Goal: Task Accomplishment & Management: Manage account settings

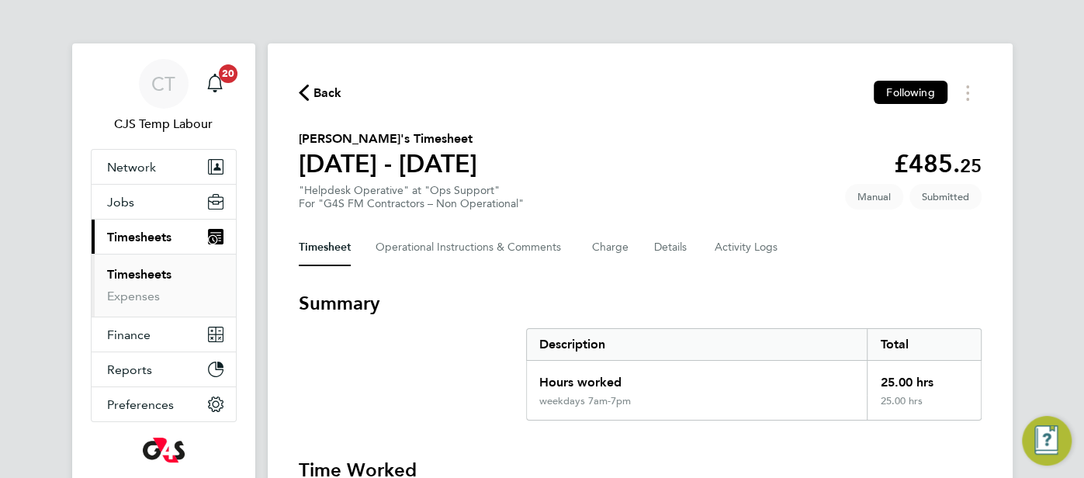
click at [304, 97] on icon "button" at bounding box center [304, 93] width 10 height 16
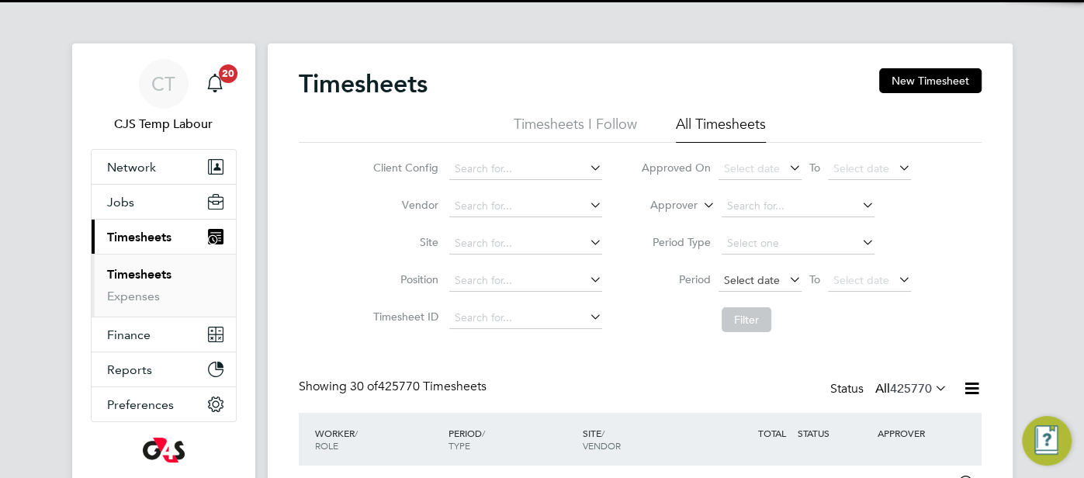
click at [772, 279] on span "Select date" at bounding box center [752, 280] width 56 height 14
click at [763, 286] on span "Select date" at bounding box center [760, 281] width 83 height 21
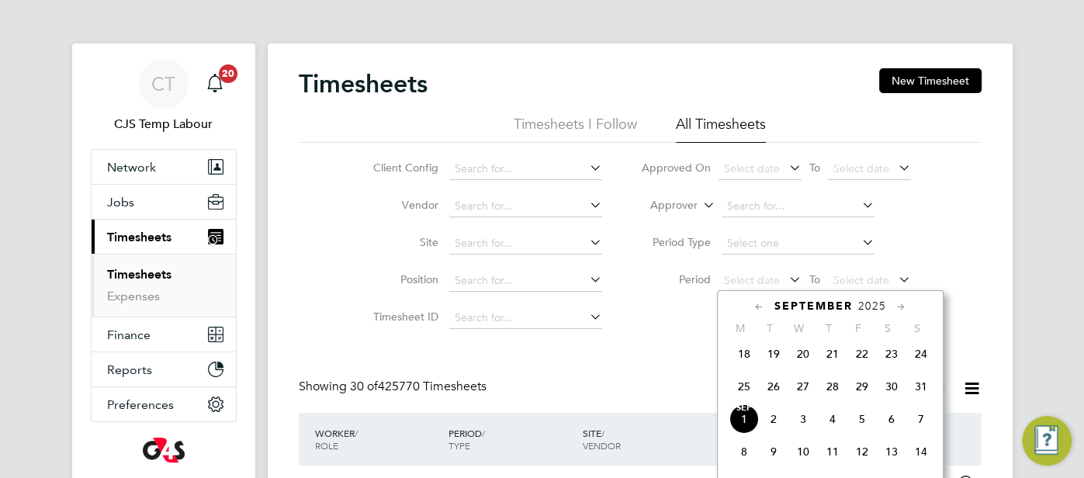
click at [748, 394] on span "25" at bounding box center [744, 386] width 29 height 29
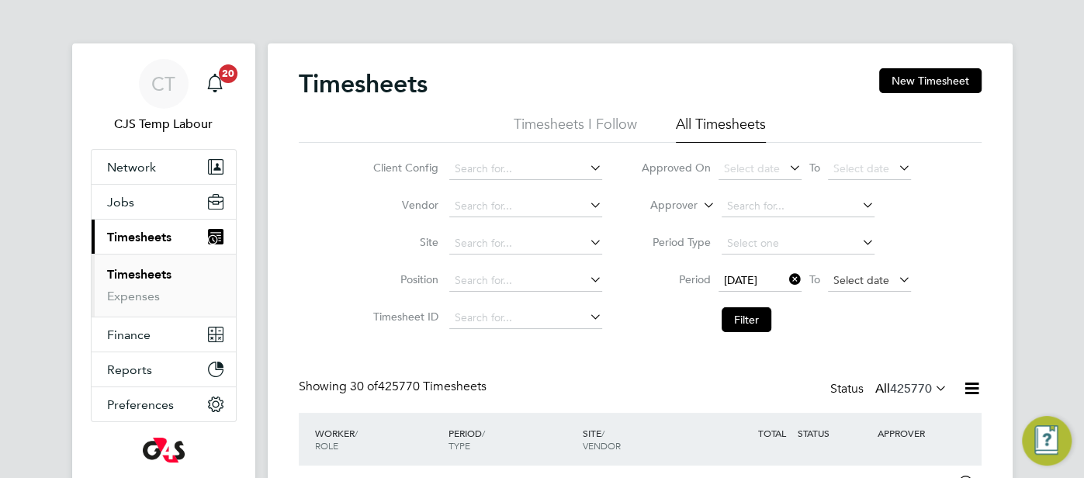
click at [854, 279] on span "Select date" at bounding box center [862, 280] width 56 height 14
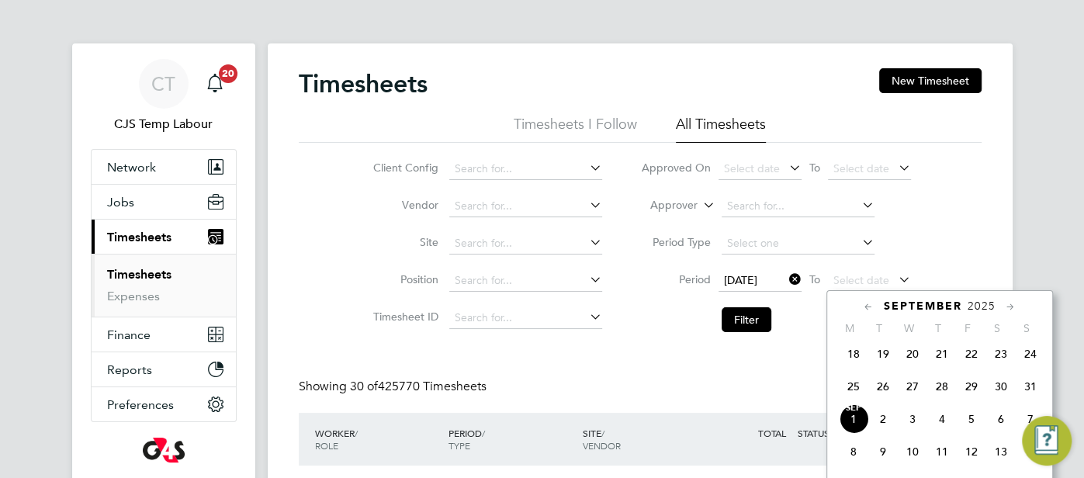
click at [1040, 397] on span "31" at bounding box center [1030, 386] width 29 height 29
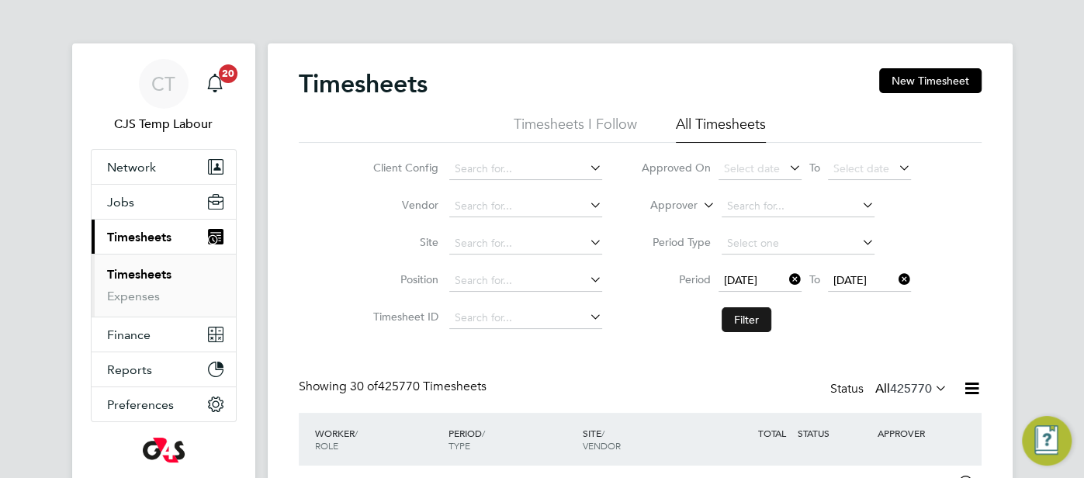
click at [734, 317] on button "Filter" at bounding box center [747, 319] width 50 height 25
click at [475, 168] on input at bounding box center [525, 169] width 153 height 22
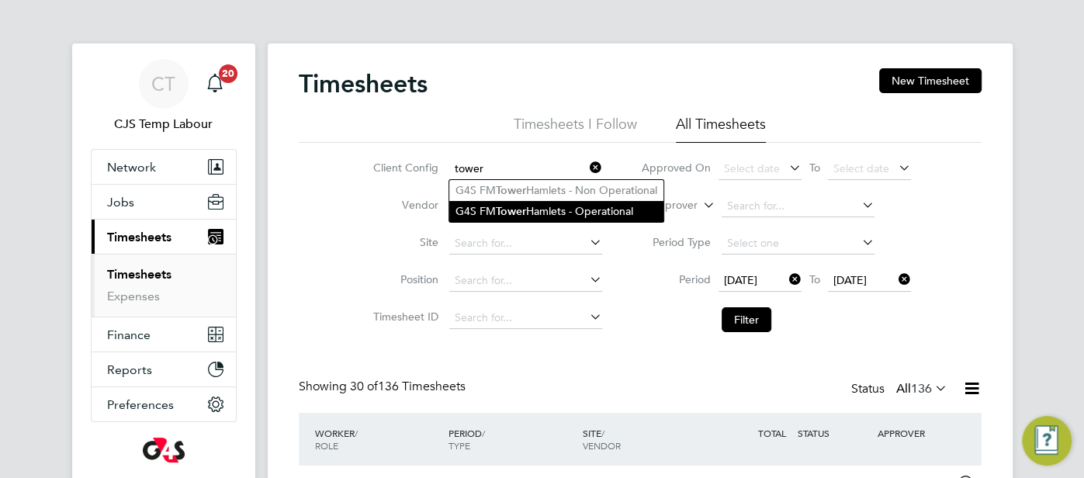
click at [532, 207] on li "G4S FM Tower Hamlets - Operational" at bounding box center [556, 211] width 214 height 21
type input "G4S FM Tower Hamlets - Operational"
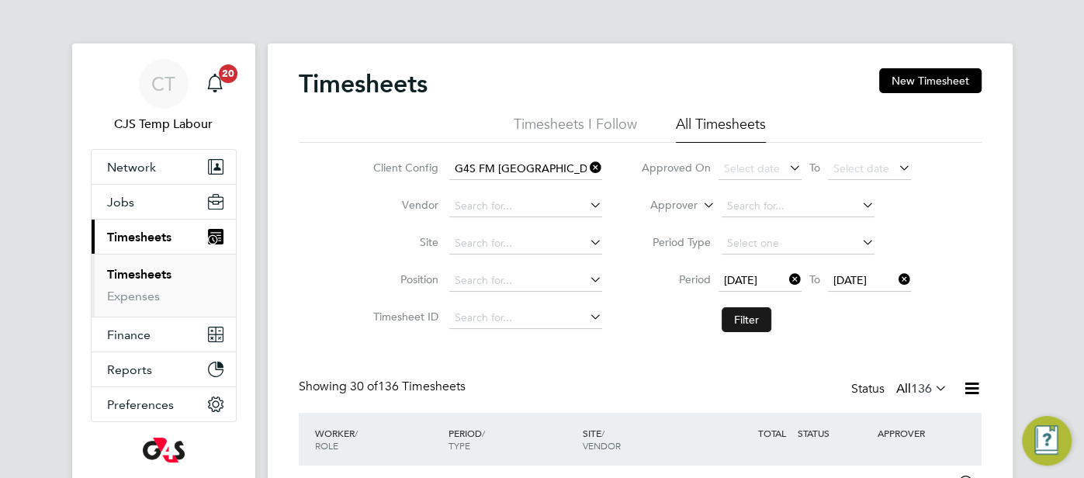
click at [741, 327] on button "Filter" at bounding box center [747, 319] width 50 height 25
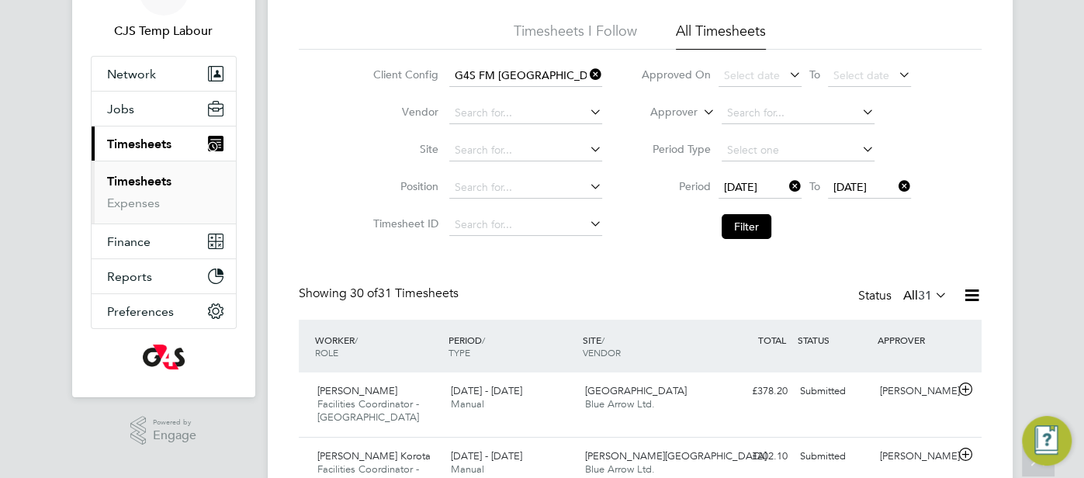
click at [932, 288] on icon at bounding box center [932, 295] width 0 height 22
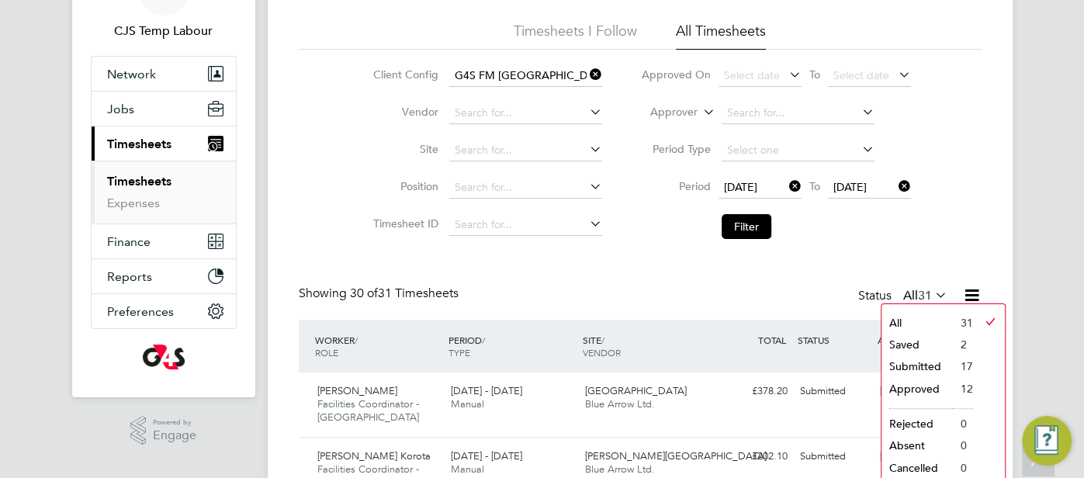
click at [587, 71] on icon at bounding box center [587, 75] width 0 height 22
click at [547, 76] on input at bounding box center [525, 76] width 153 height 22
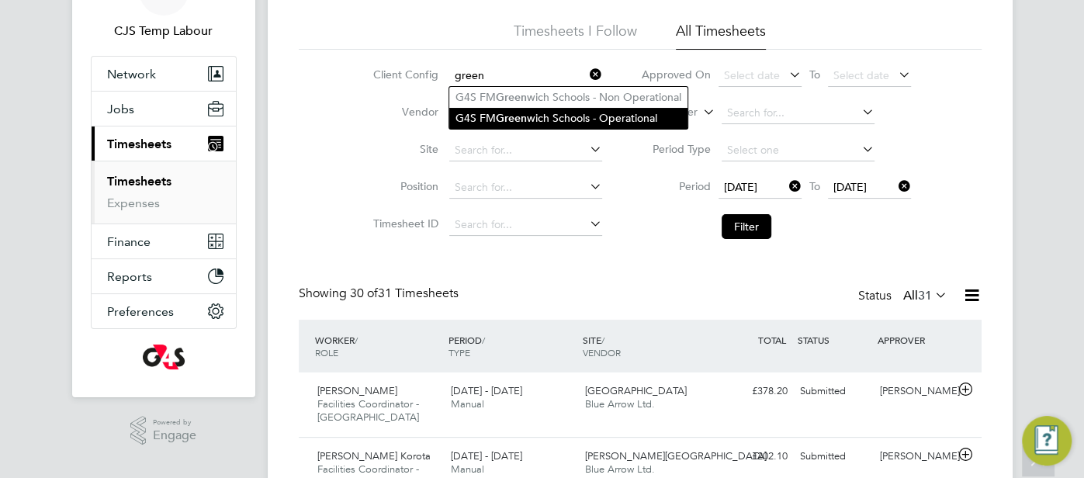
click at [569, 121] on li "G4S FM Green wich Schools - Operational" at bounding box center [568, 118] width 238 height 21
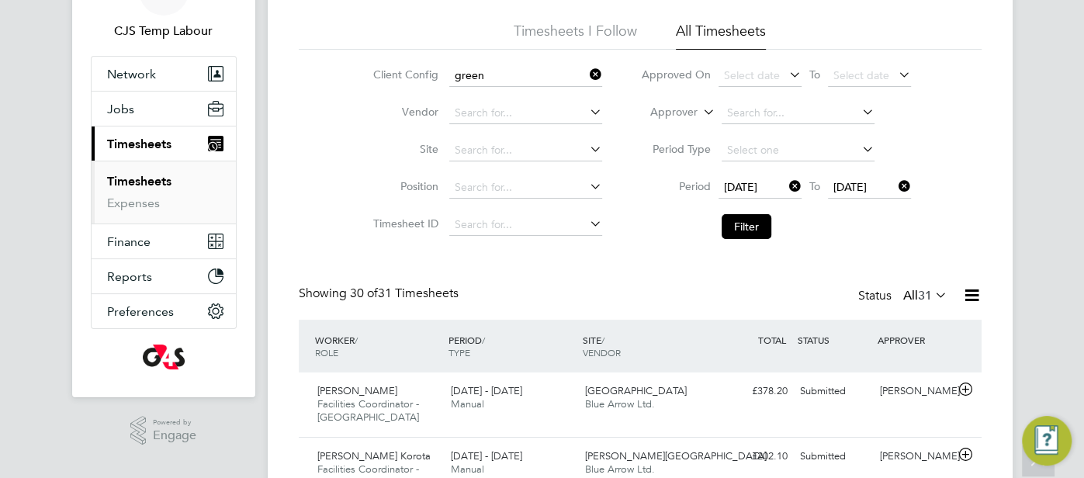
type input "G4S FM Greenwich Schools - Operational"
click at [741, 225] on button "Filter" at bounding box center [747, 226] width 50 height 25
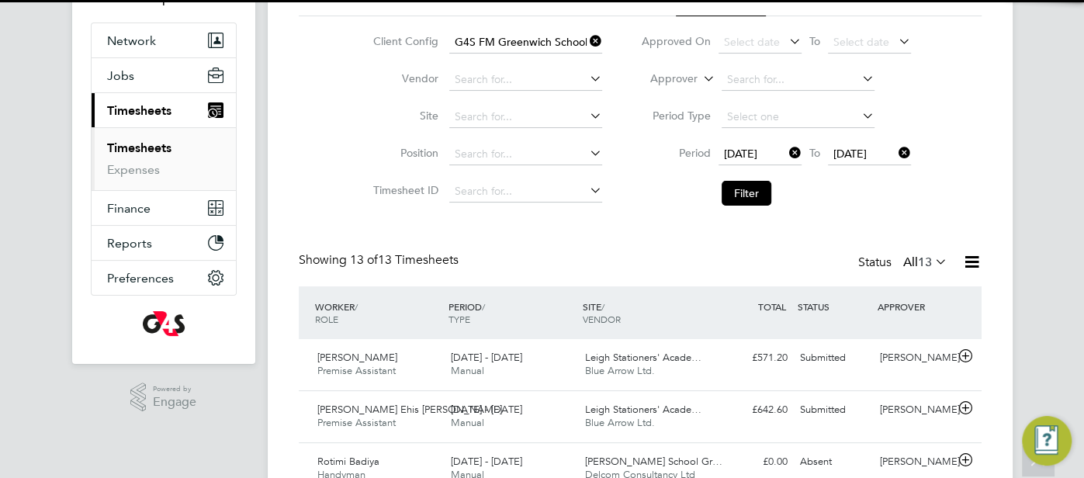
scroll to position [8, 8]
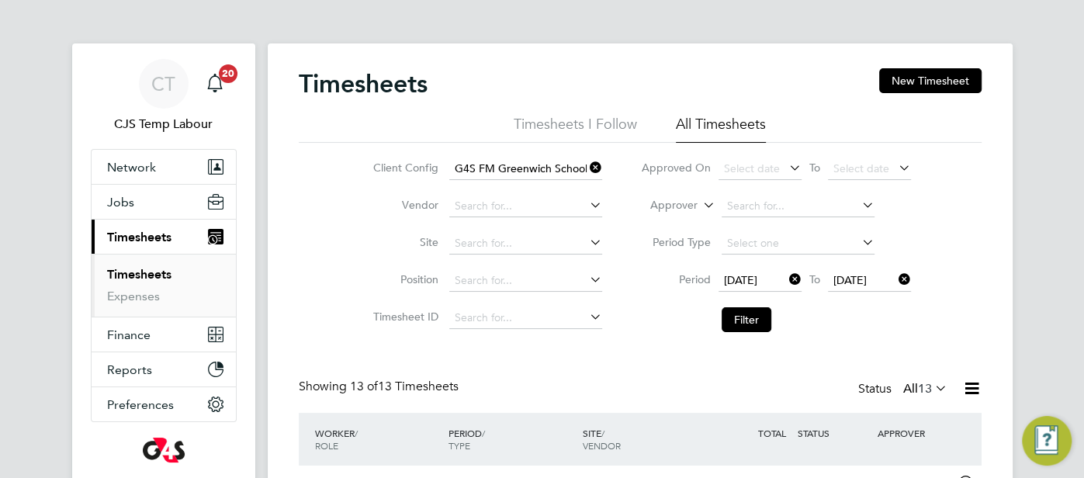
click at [587, 163] on icon at bounding box center [587, 168] width 0 height 22
click at [505, 168] on input at bounding box center [525, 169] width 153 height 22
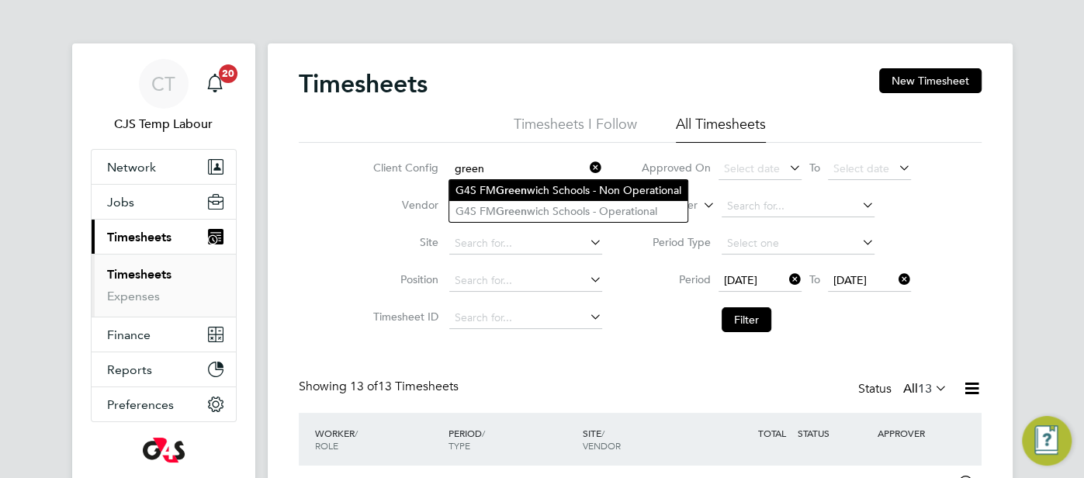
click at [540, 194] on li "G4S FM Green wich Schools - Non Operational" at bounding box center [568, 190] width 238 height 21
type input "G4S FM Greenwich Schools - Non Operational"
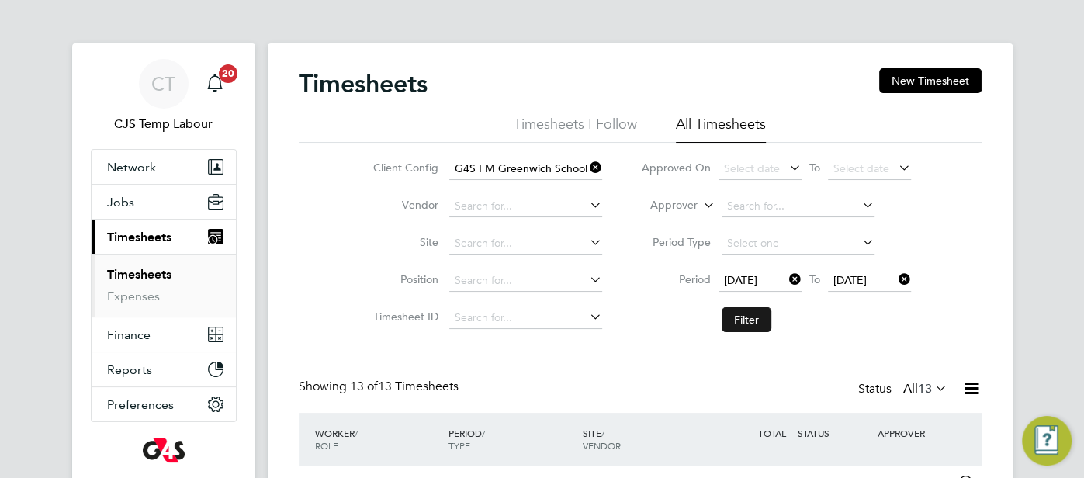
click at [734, 311] on button "Filter" at bounding box center [747, 319] width 50 height 25
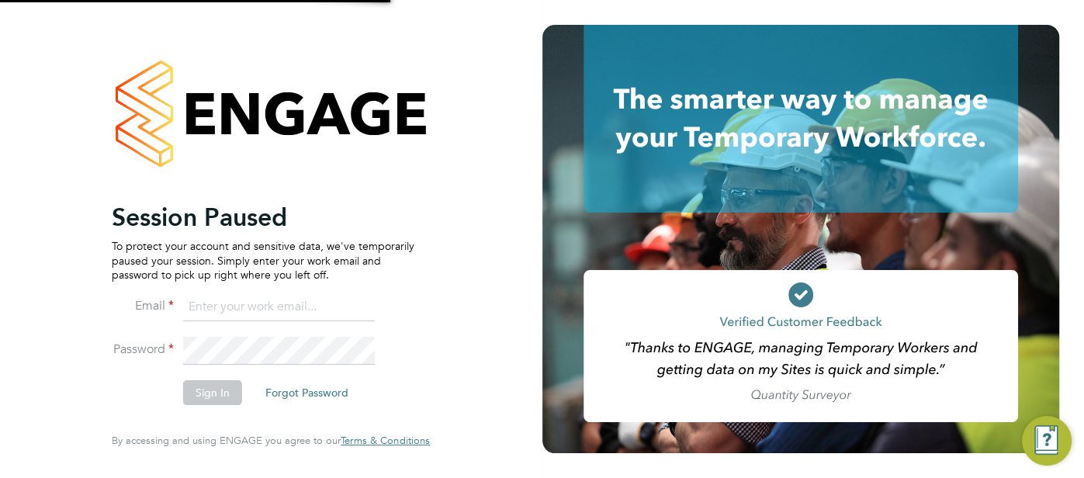
type input "cjs.templabour@uk.g4s.com"
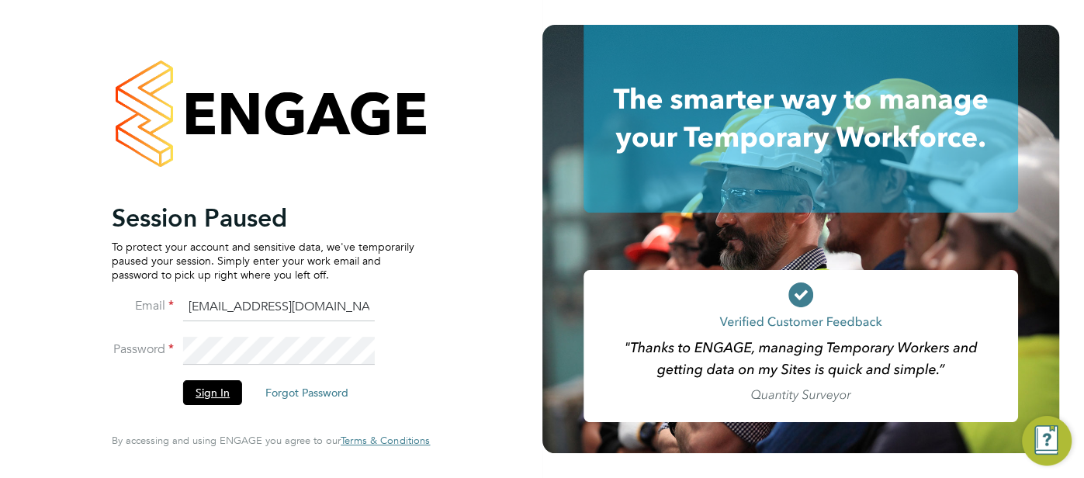
click at [207, 391] on button "Sign In" at bounding box center [212, 392] width 59 height 25
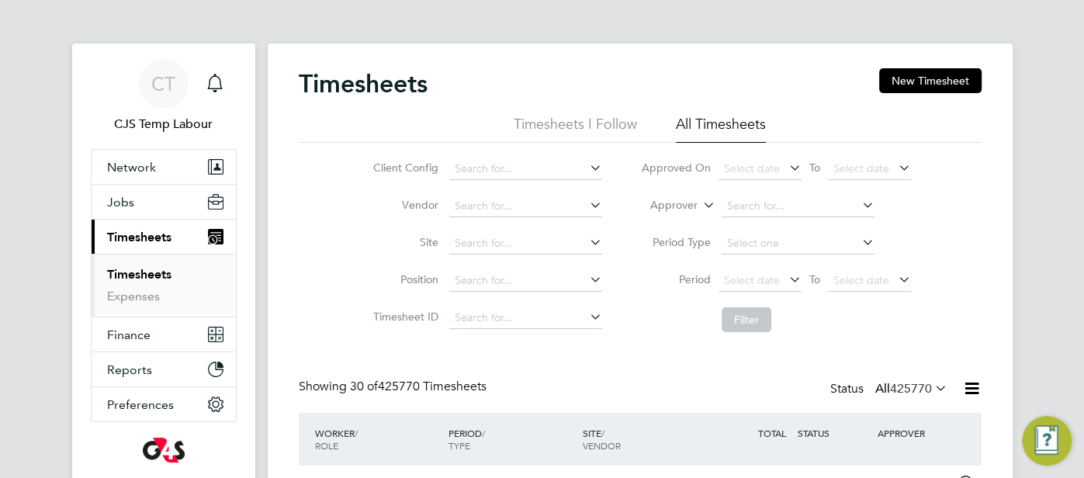
click at [700, 208] on icon at bounding box center [700, 201] width 0 height 14
click at [682, 229] on li "Worker" at bounding box center [661, 223] width 76 height 20
click at [740, 213] on input at bounding box center [798, 207] width 153 height 22
paste input "Michael Ejionye"
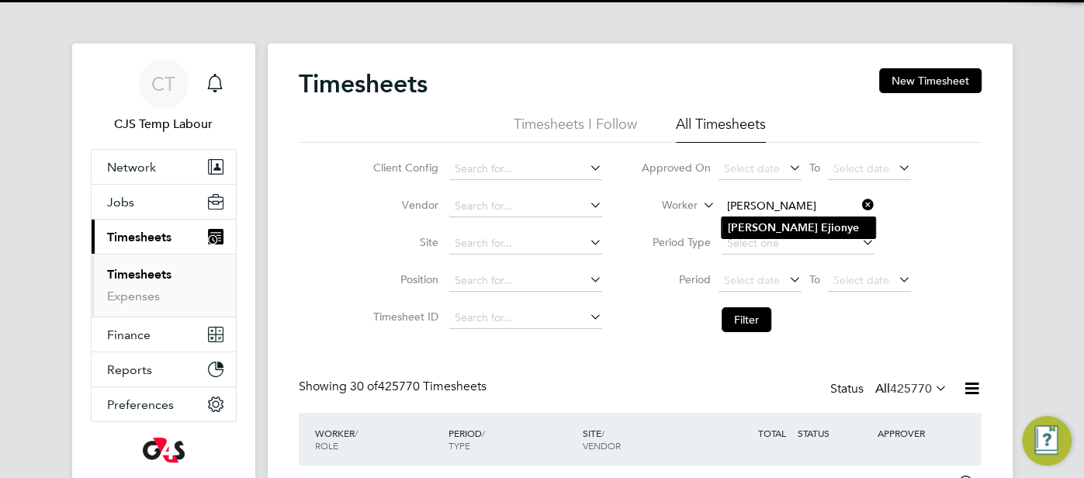
type input "Michael Ejionye"
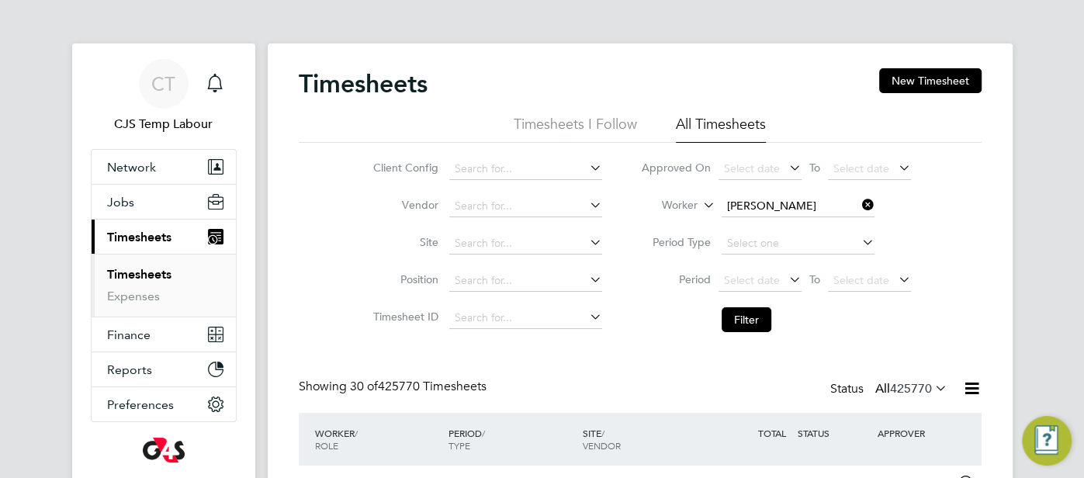
click at [730, 221] on b "Michael" at bounding box center [773, 227] width 90 height 13
click at [750, 319] on button "Filter" at bounding box center [747, 319] width 50 height 25
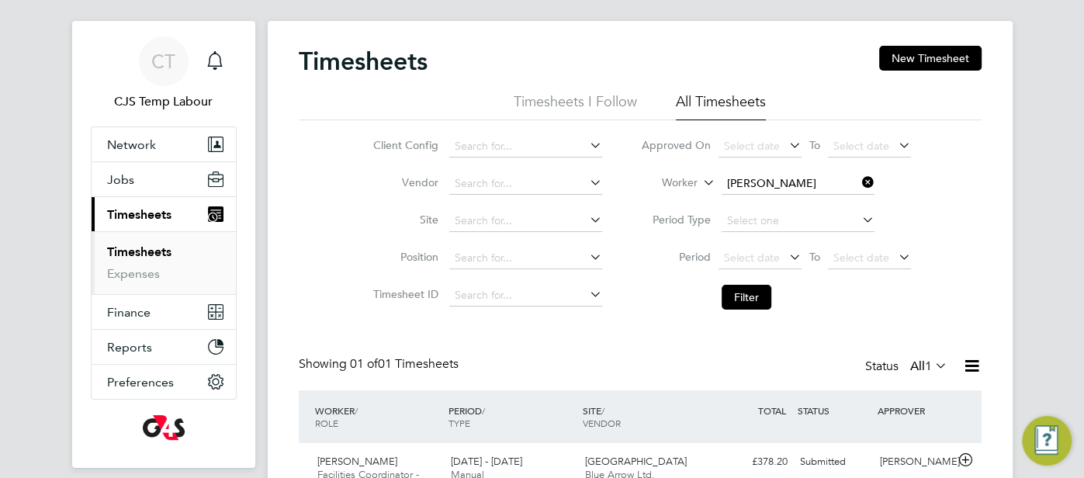
scroll to position [107, 0]
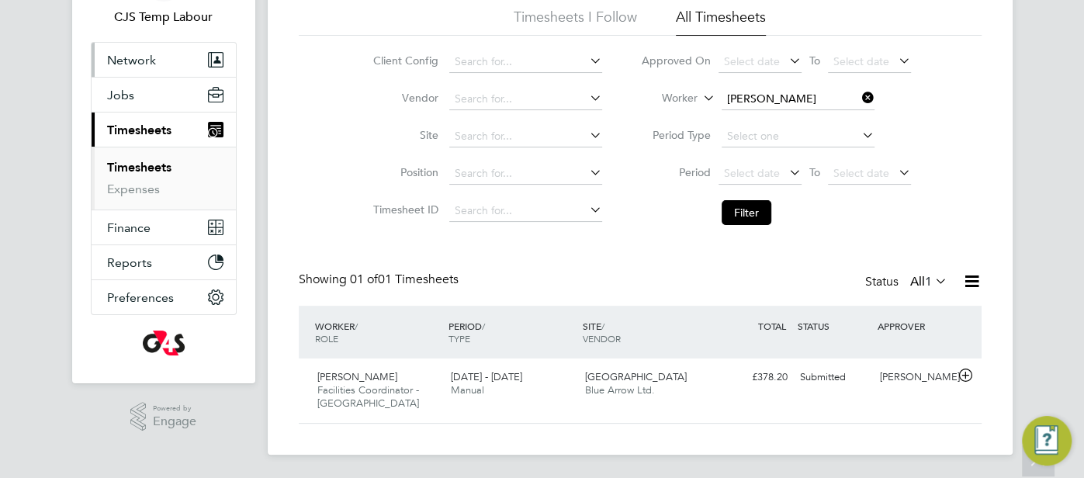
click at [110, 64] on span "Network" at bounding box center [131, 60] width 49 height 15
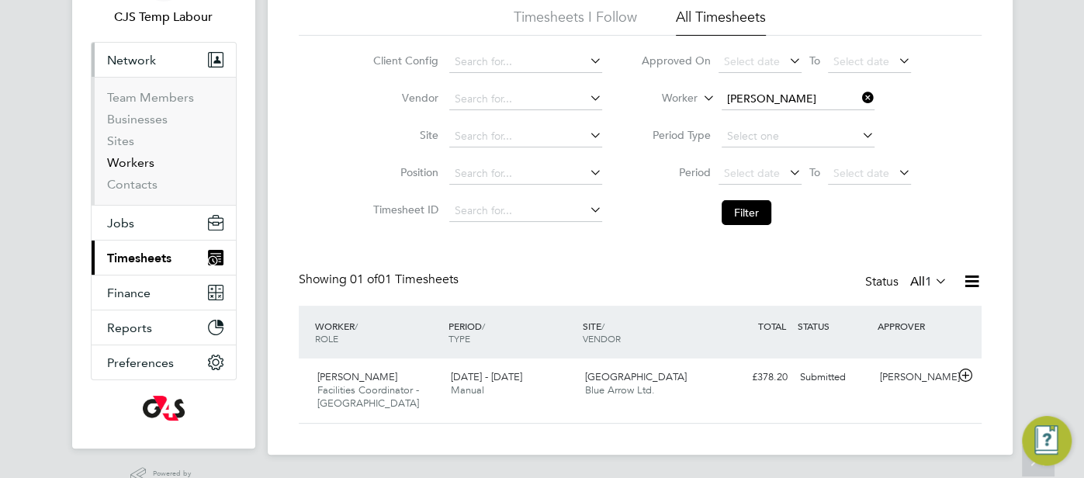
click at [139, 158] on link "Workers" at bounding box center [130, 162] width 47 height 15
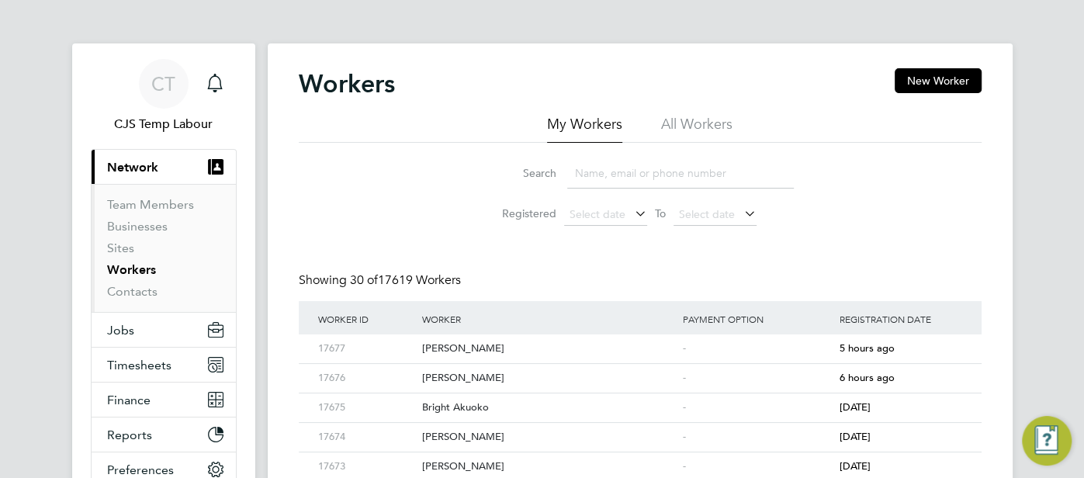
click at [690, 129] on li "All Workers" at bounding box center [696, 129] width 71 height 28
click at [637, 179] on input at bounding box center [680, 173] width 227 height 30
paste input "Michael Ejionye"
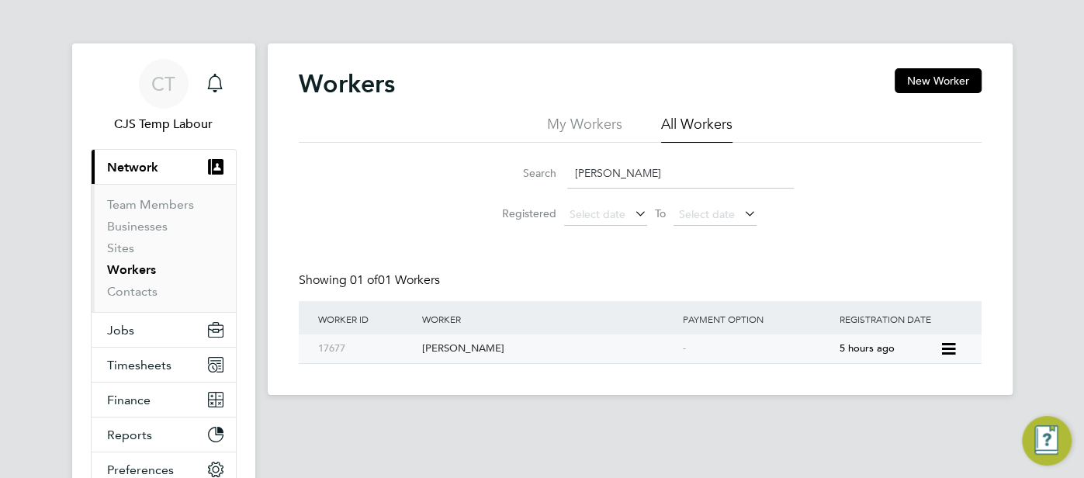
type input "Michael Ejionye"
click at [859, 353] on div "5 hours ago" at bounding box center [887, 349] width 104 height 29
click at [170, 102] on div "CT" at bounding box center [164, 84] width 50 height 50
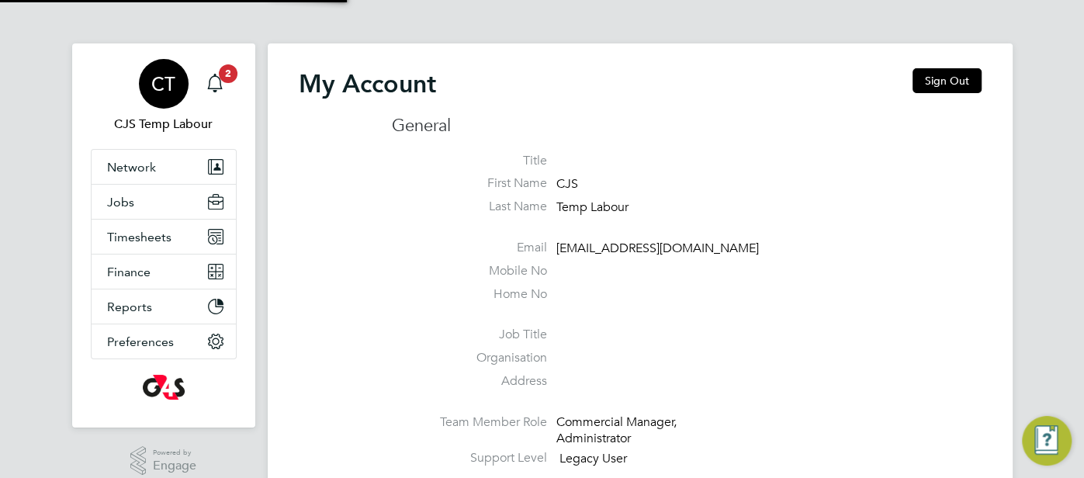
type input "cjs.templabour@uk.g4s.com"
click at [928, 72] on button "Sign Out" at bounding box center [947, 80] width 69 height 25
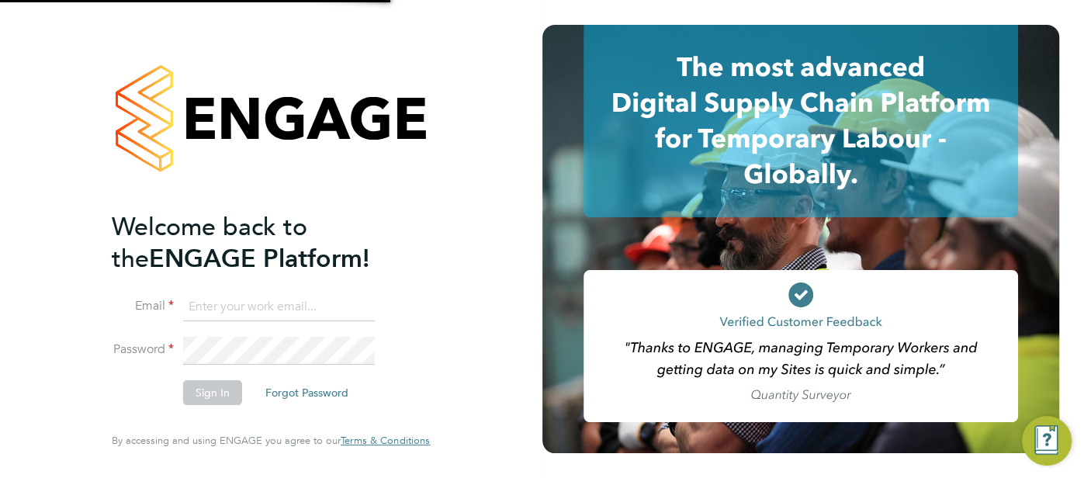
type input "cjs.templabour@uk.g4s.com"
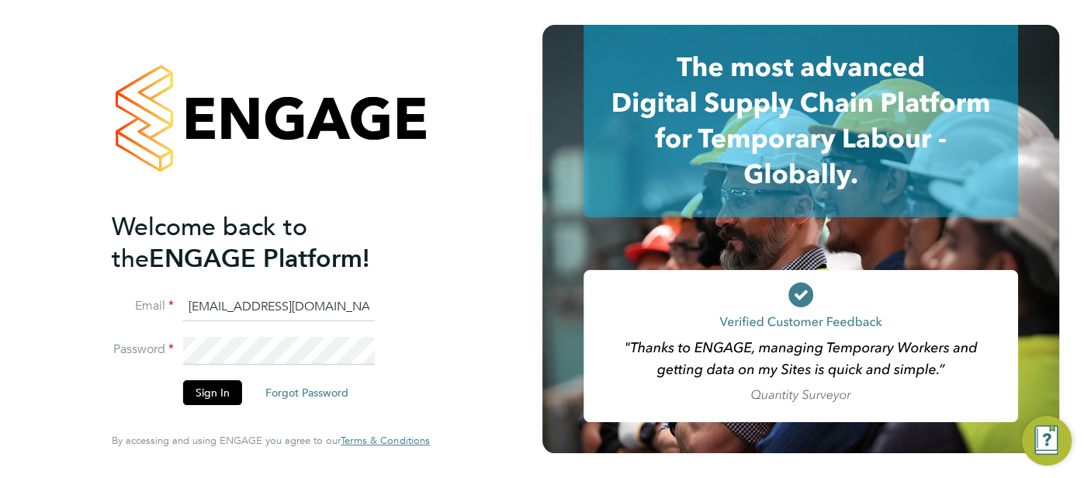
drag, startPoint x: 350, startPoint y: 312, endPoint x: 166, endPoint y: 284, distance: 186.1
click at [166, 284] on ng-template "Welcome back to the ENGAGE Platform! Email cjs.templabour@uk.g4s.com Password S…" at bounding box center [263, 315] width 303 height 209
type input "ess"
drag, startPoint x: 216, startPoint y: 304, endPoint x: 210, endPoint y: 317, distance: 14.6
click at [144, 302] on li "Email ess" at bounding box center [263, 314] width 303 height 43
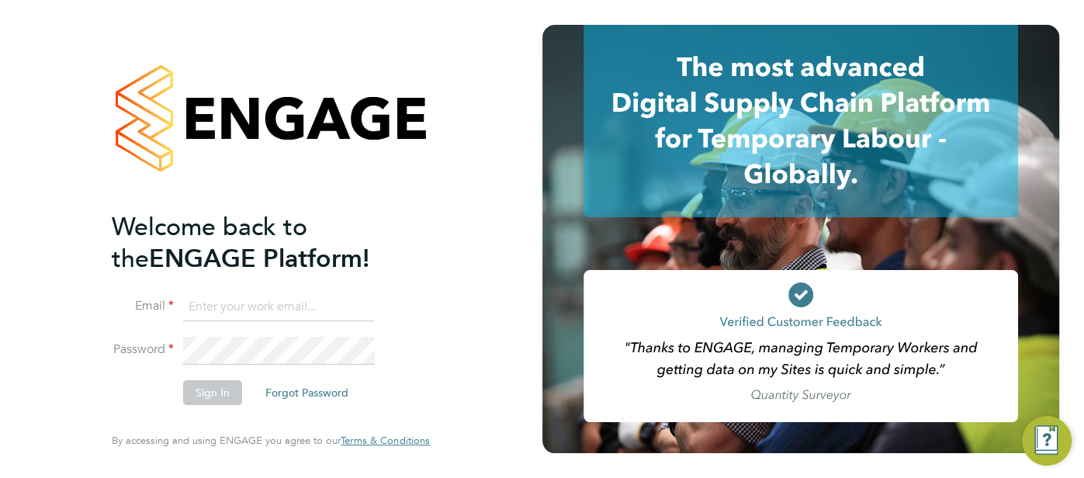
type input "cjs.ess@uk.g4s.com"
click at [217, 397] on button "Sign In" at bounding box center [212, 392] width 59 height 25
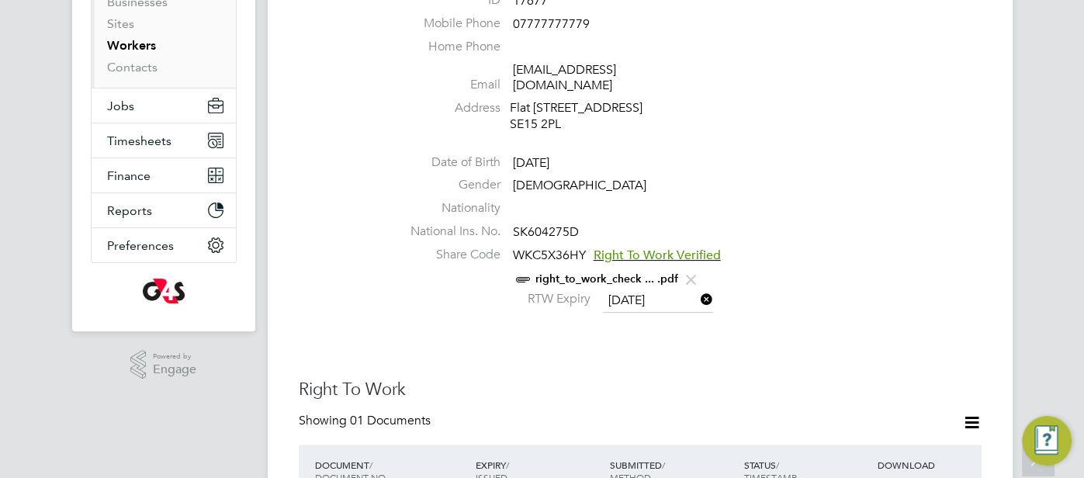
scroll to position [225, 0]
click at [601, 281] on link "right_to_work_check ... .pdf" at bounding box center [607, 278] width 143 height 13
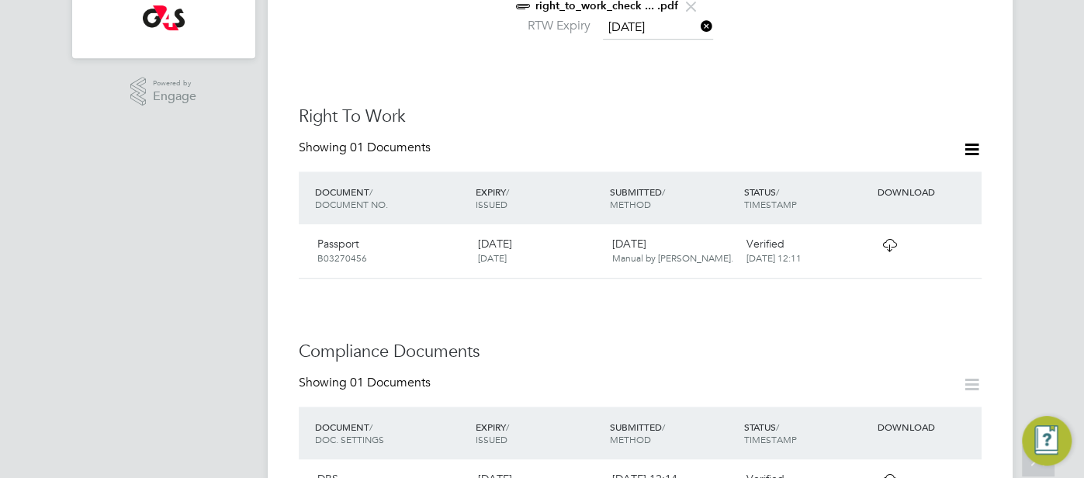
scroll to position [498, 0]
click at [897, 238] on icon at bounding box center [889, 244] width 19 height 12
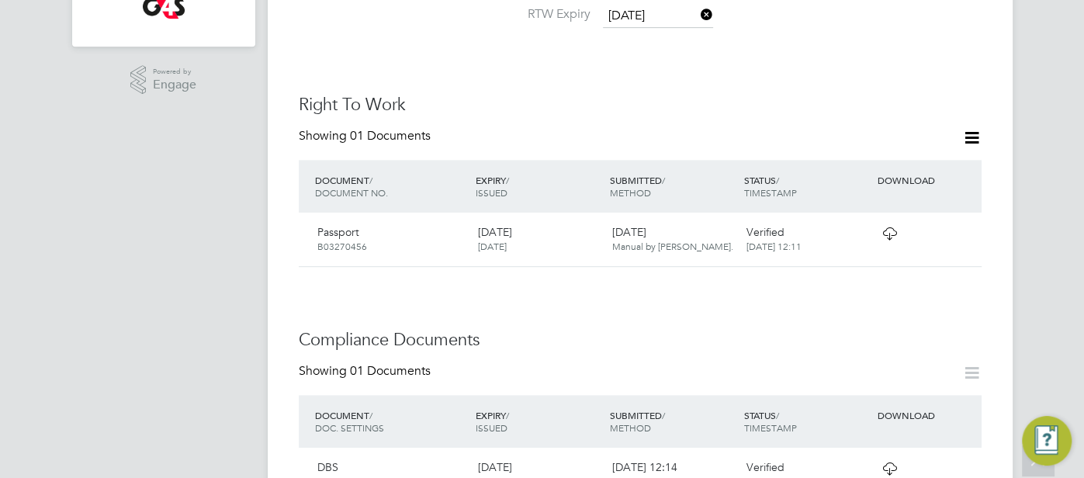
scroll to position [720, 0]
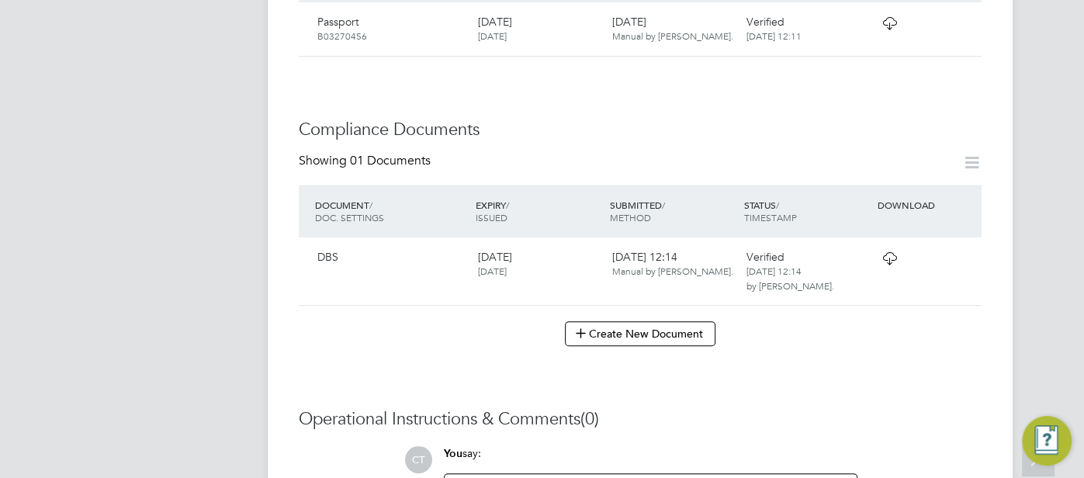
click at [890, 265] on icon at bounding box center [889, 258] width 19 height 12
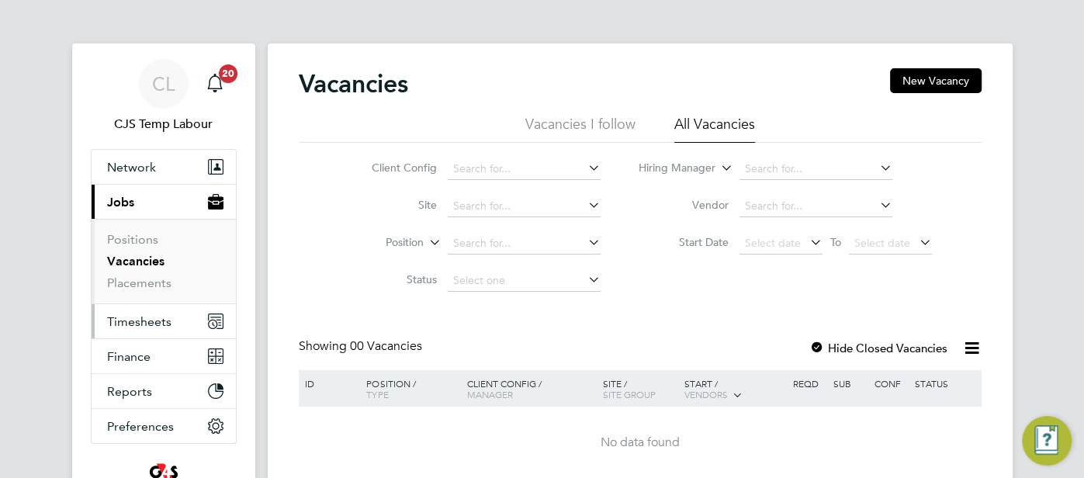
click at [118, 315] on span "Timesheets" at bounding box center [139, 321] width 64 height 15
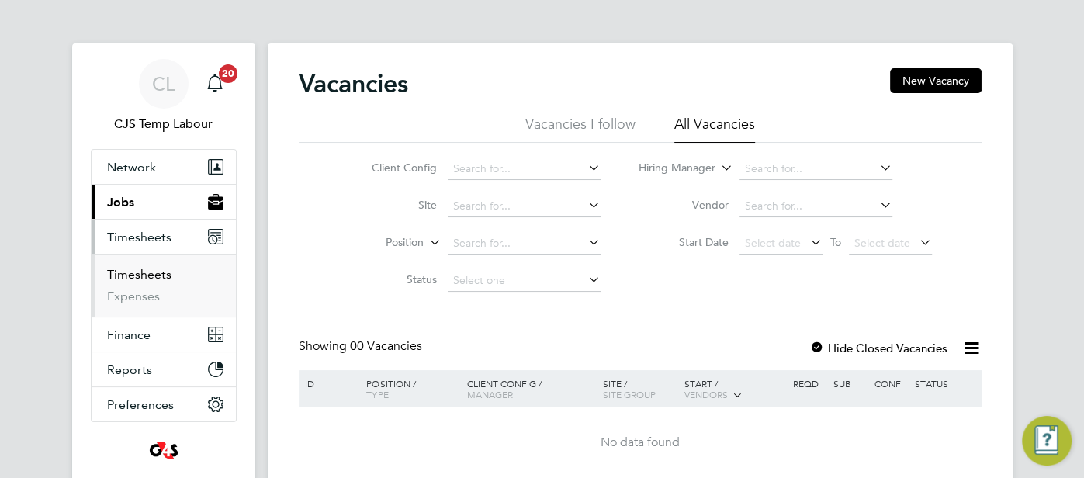
click at [148, 281] on link "Timesheets" at bounding box center [139, 274] width 64 height 15
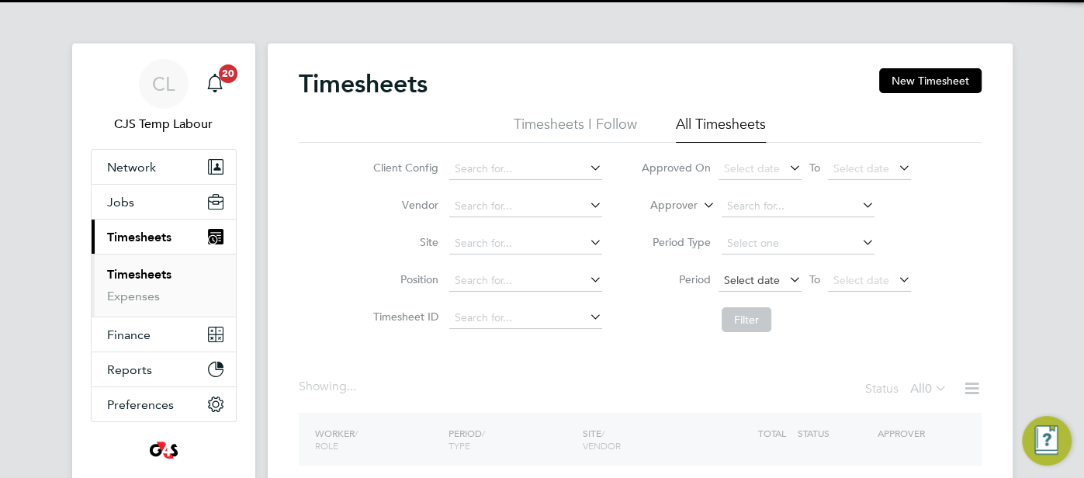
click at [745, 275] on span "Select date" at bounding box center [752, 280] width 56 height 14
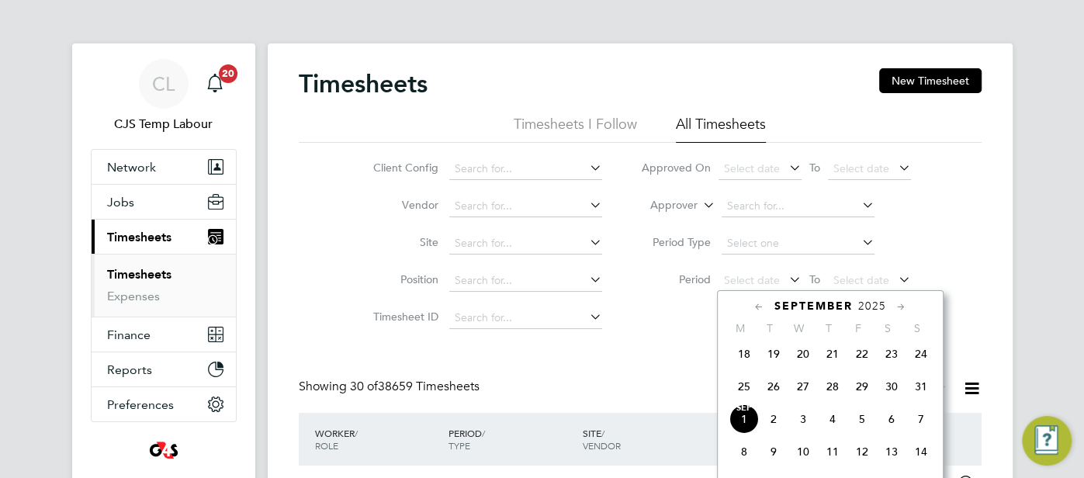
click at [746, 390] on span "25" at bounding box center [744, 386] width 29 height 29
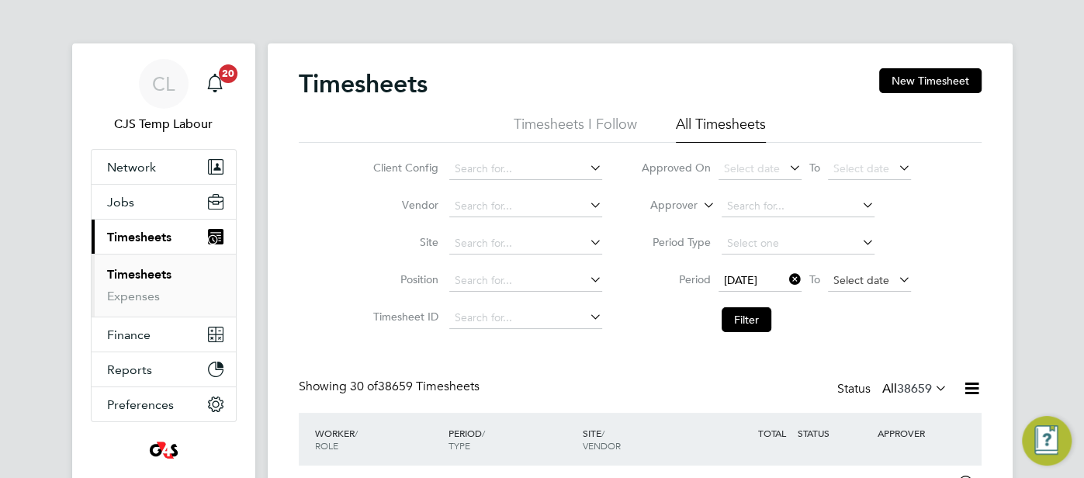
drag, startPoint x: 863, startPoint y: 273, endPoint x: 872, endPoint y: 281, distance: 11.5
click at [863, 274] on span "Select date" at bounding box center [862, 280] width 56 height 14
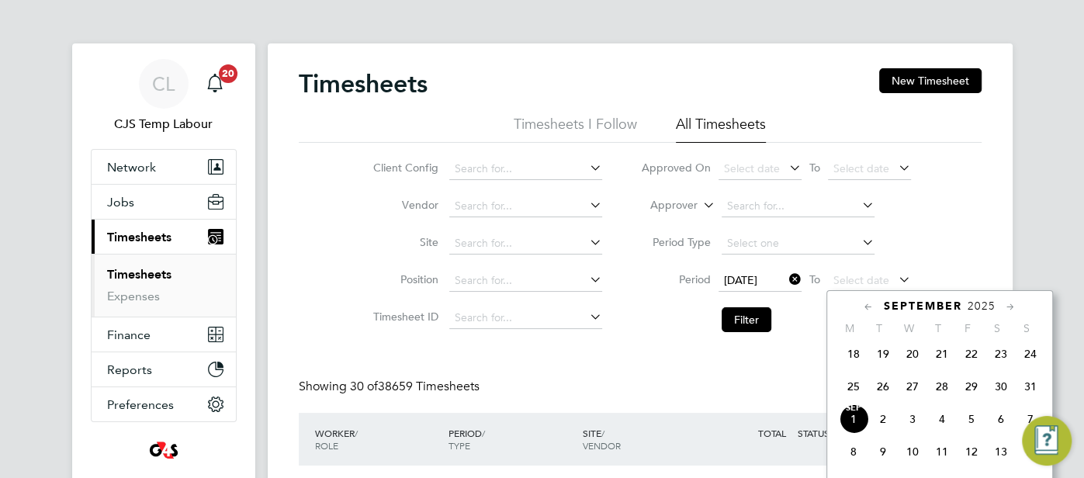
click at [1027, 395] on span "31" at bounding box center [1030, 386] width 29 height 29
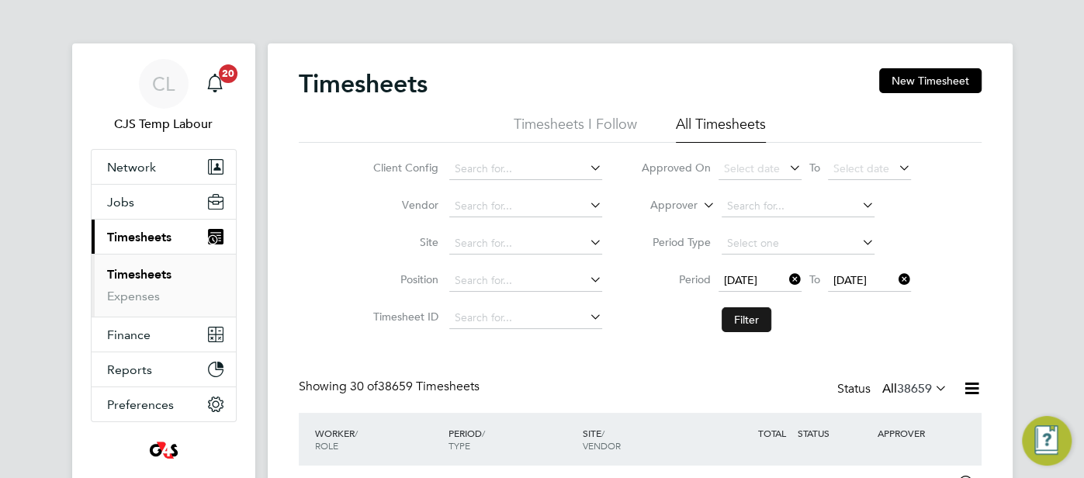
click at [746, 320] on button "Filter" at bounding box center [747, 319] width 50 height 25
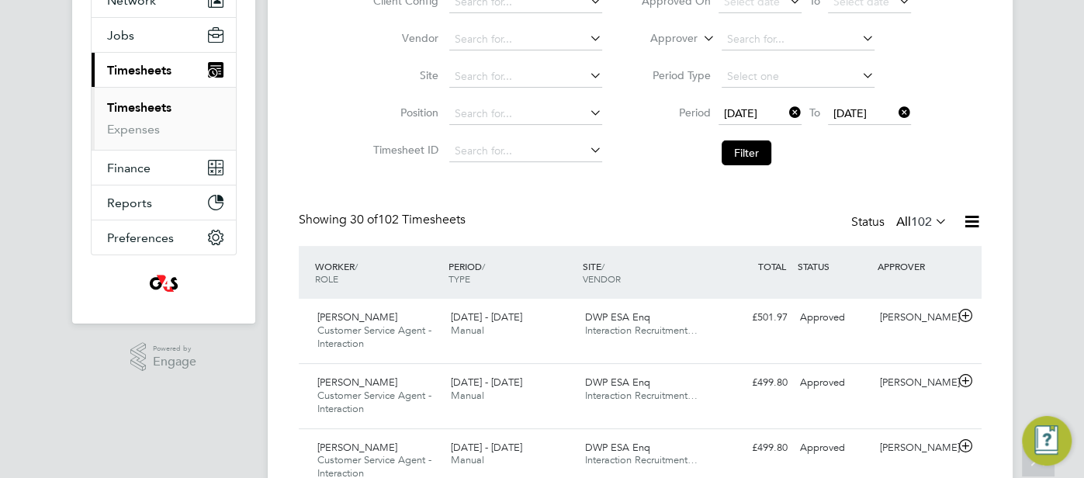
click at [932, 227] on icon at bounding box center [932, 221] width 0 height 22
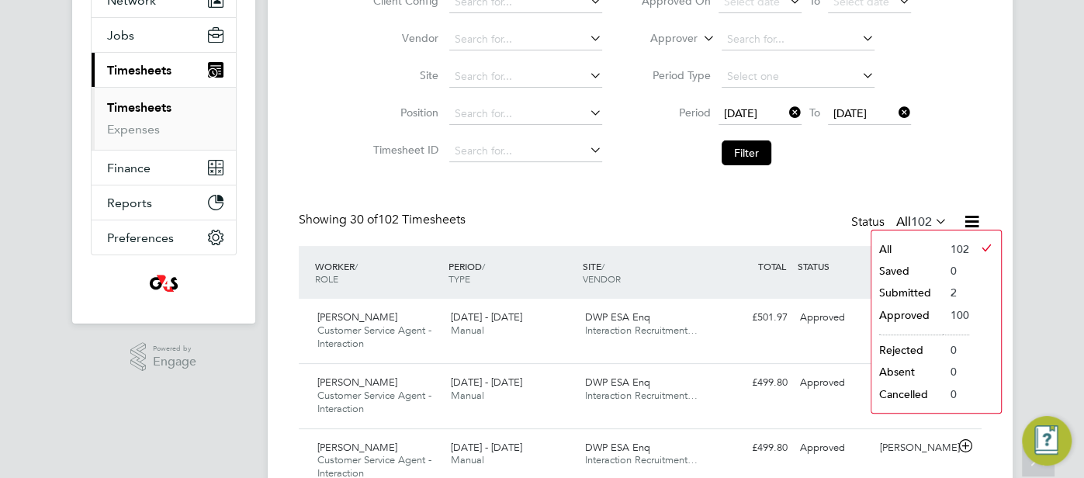
click at [918, 288] on li "Submitted" at bounding box center [907, 293] width 71 height 22
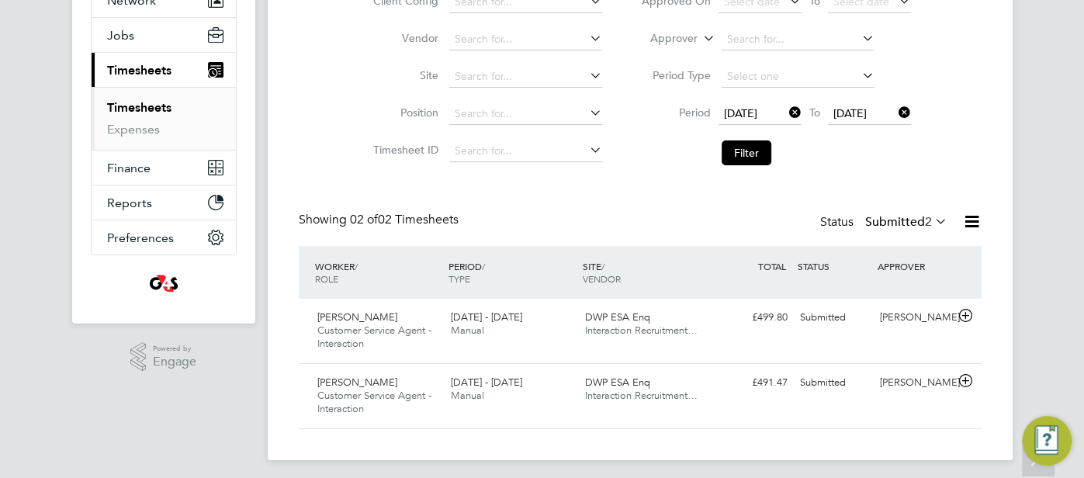
click at [966, 222] on icon at bounding box center [972, 221] width 19 height 19
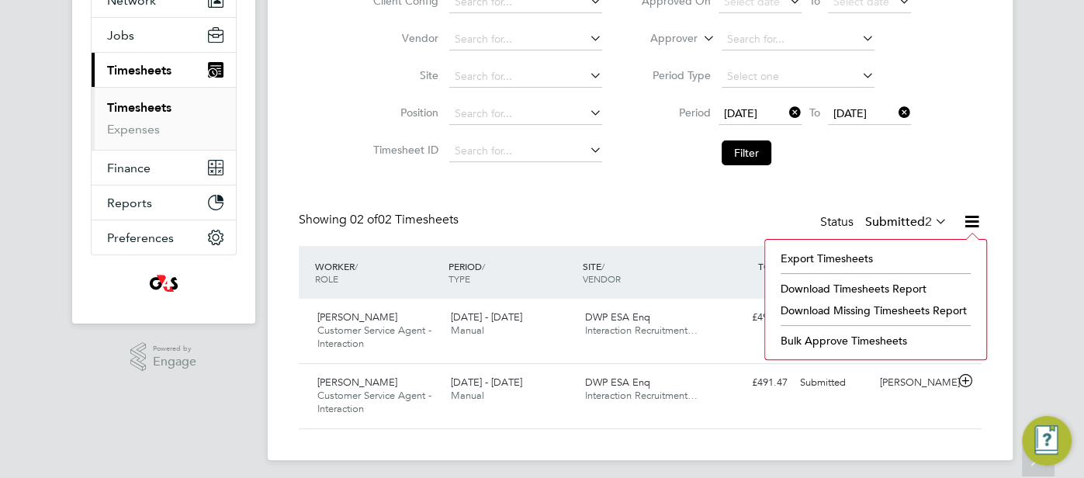
click at [889, 310] on li "Download Missing Timesheets Report" at bounding box center [876, 311] width 206 height 22
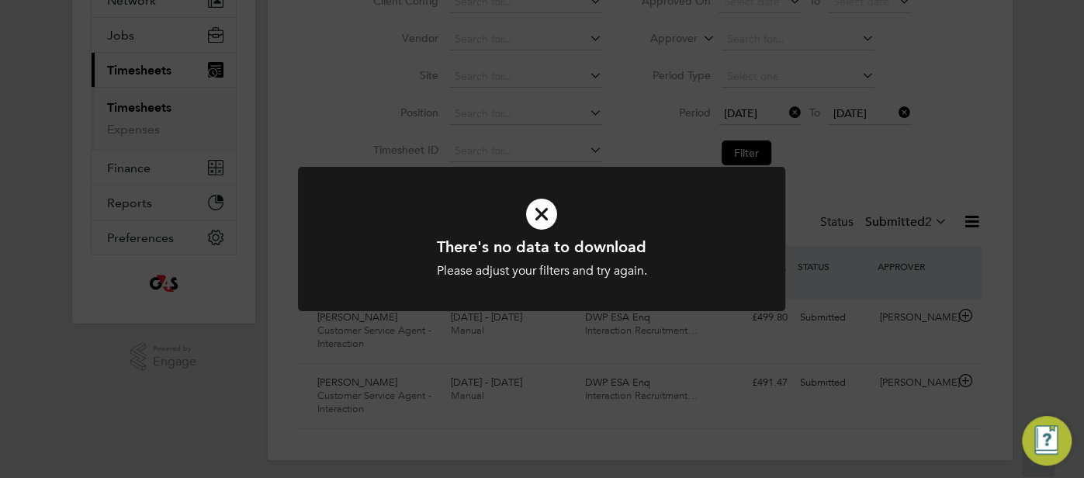
click at [545, 215] on icon at bounding box center [542, 214] width 404 height 61
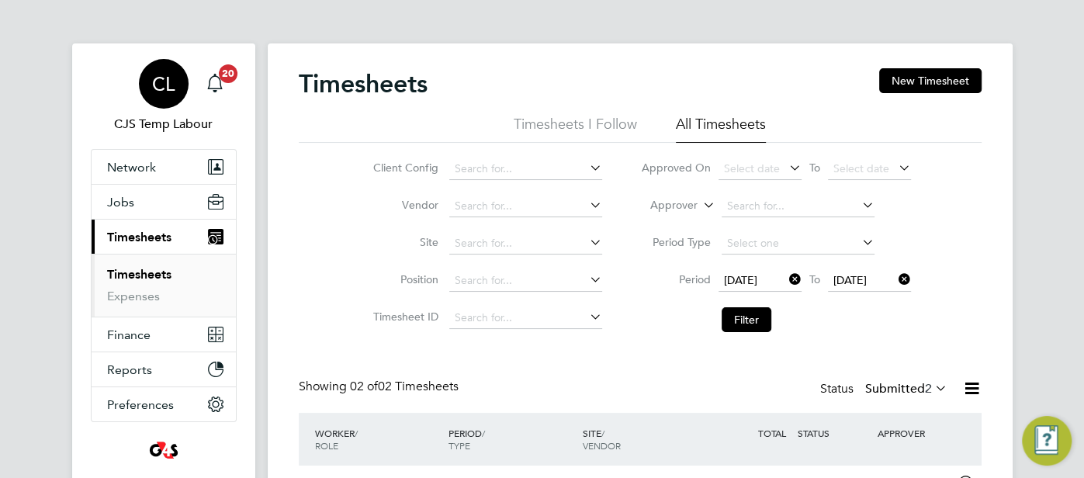
click at [161, 72] on div "CL" at bounding box center [164, 84] width 50 height 50
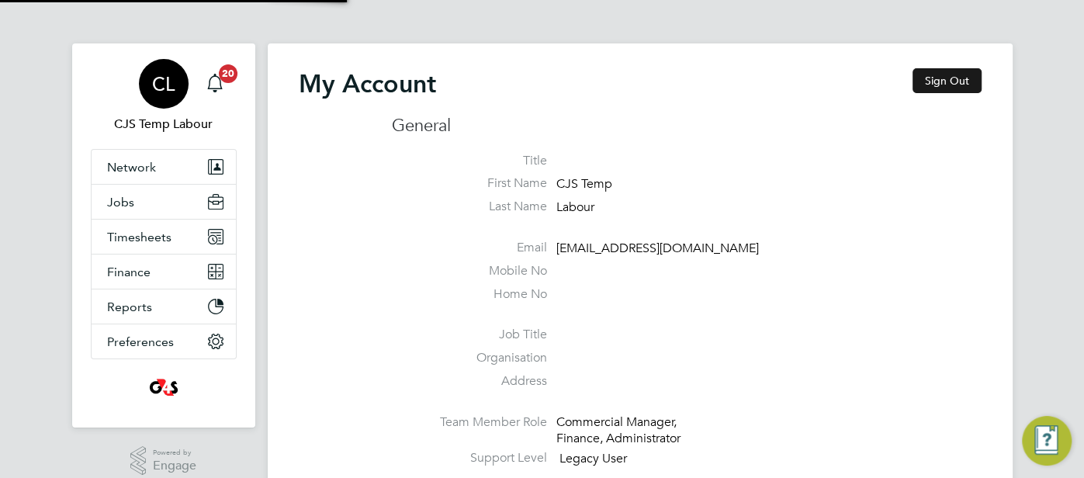
type input "cjs.ess@uk.g4s.com"
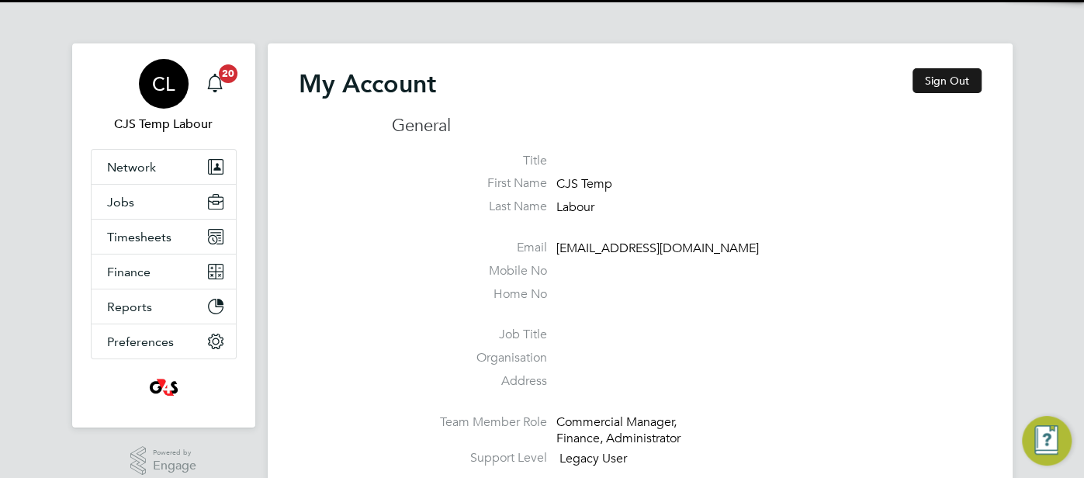
click at [956, 82] on button "Sign Out" at bounding box center [947, 80] width 69 height 25
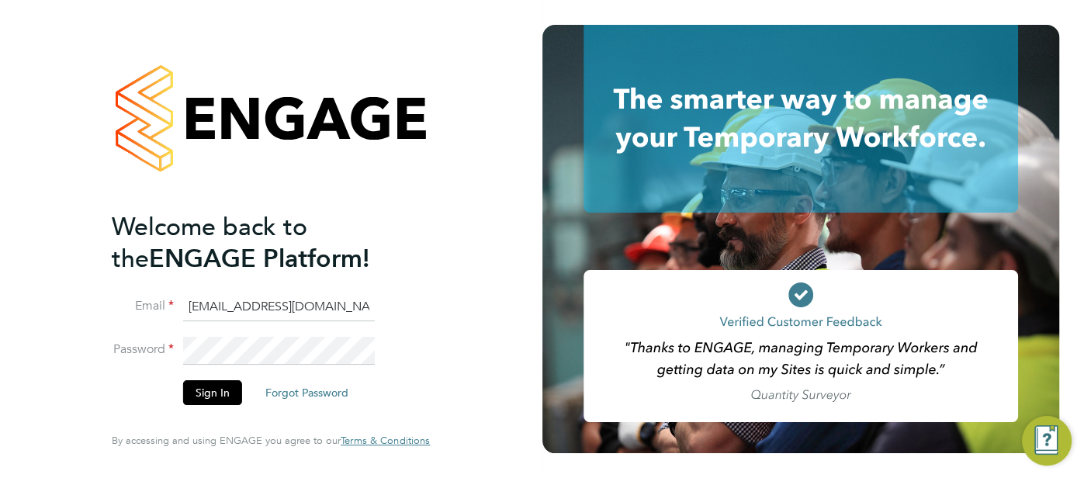
drag, startPoint x: 306, startPoint y: 308, endPoint x: 193, endPoint y: 304, distance: 112.7
click at [193, 304] on input "cjs.ess@uk.g4s.com" at bounding box center [279, 307] width 192 height 28
type input "c"
type input "pts.templabour@uk.g4s.com"
click at [218, 394] on button "Sign In" at bounding box center [212, 392] width 59 height 25
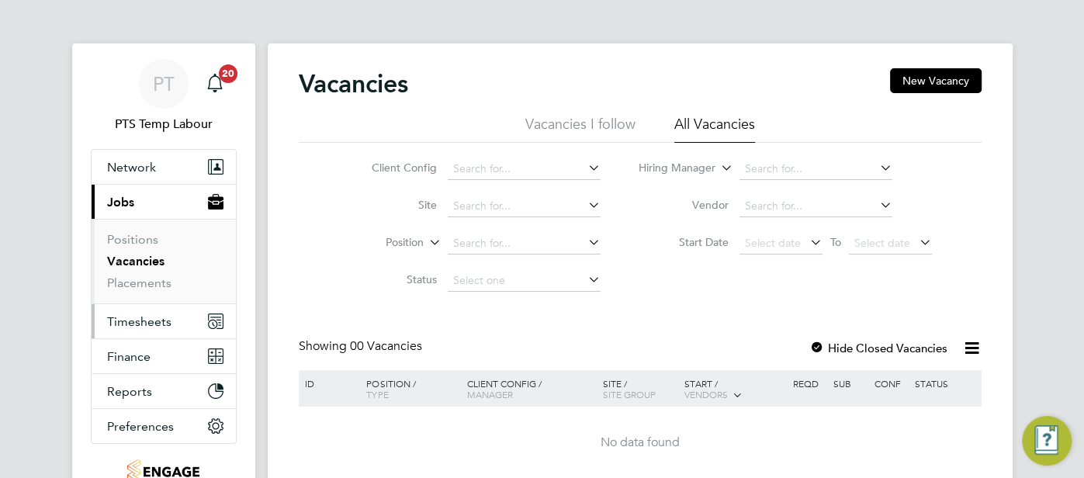
click at [154, 322] on span "Timesheets" at bounding box center [139, 321] width 64 height 15
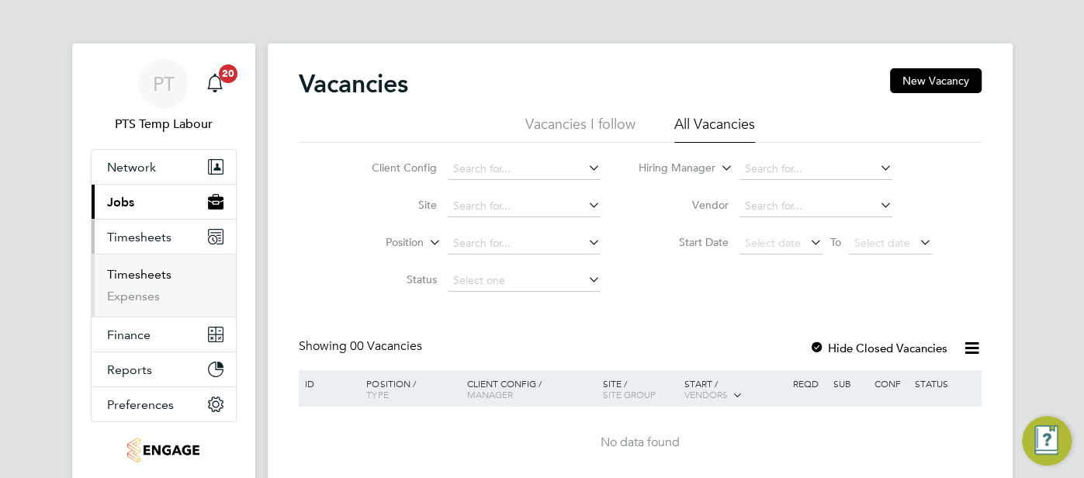
click at [127, 269] on link "Timesheets" at bounding box center [139, 274] width 64 height 15
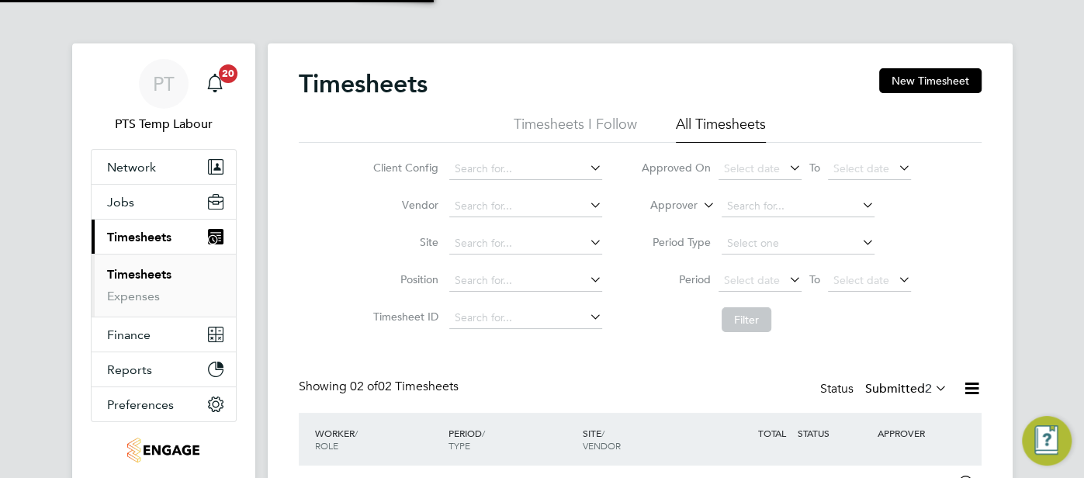
scroll to position [39, 134]
click at [772, 273] on span "Select date" at bounding box center [752, 280] width 56 height 14
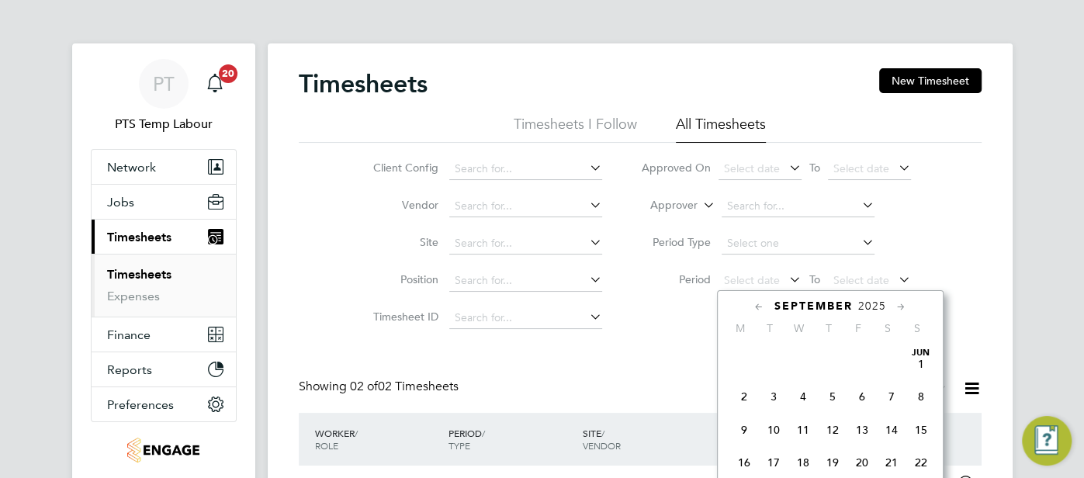
scroll to position [469, 0]
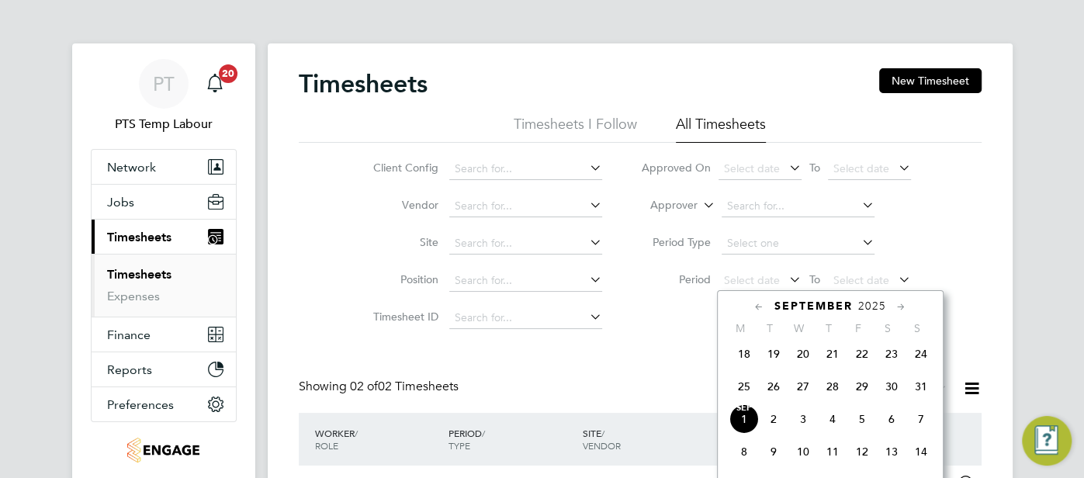
drag, startPoint x: 740, startPoint y: 390, endPoint x: 765, endPoint y: 363, distance: 36.8
click at [739, 387] on span "25" at bounding box center [744, 386] width 29 height 29
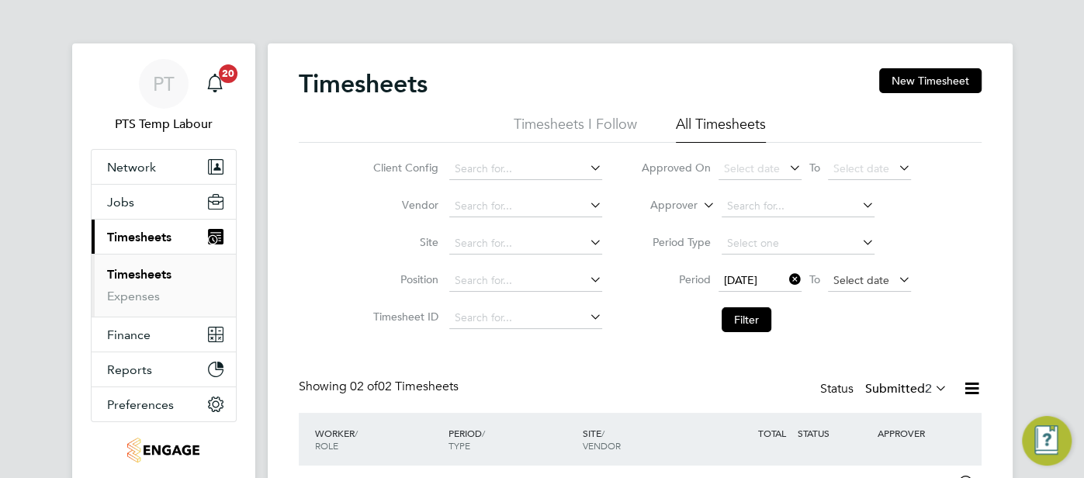
click at [858, 278] on span "Select date" at bounding box center [862, 280] width 56 height 14
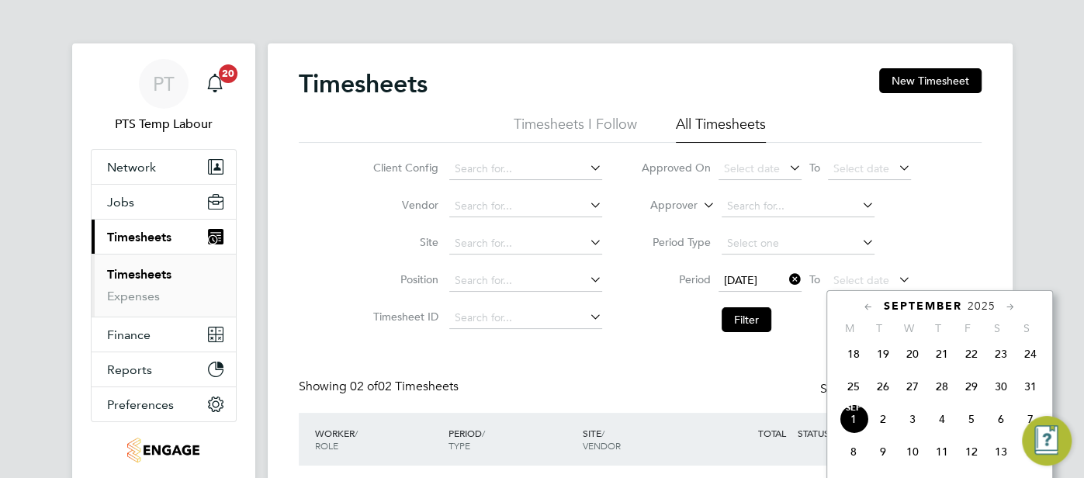
click at [1022, 401] on span "31" at bounding box center [1030, 386] width 29 height 29
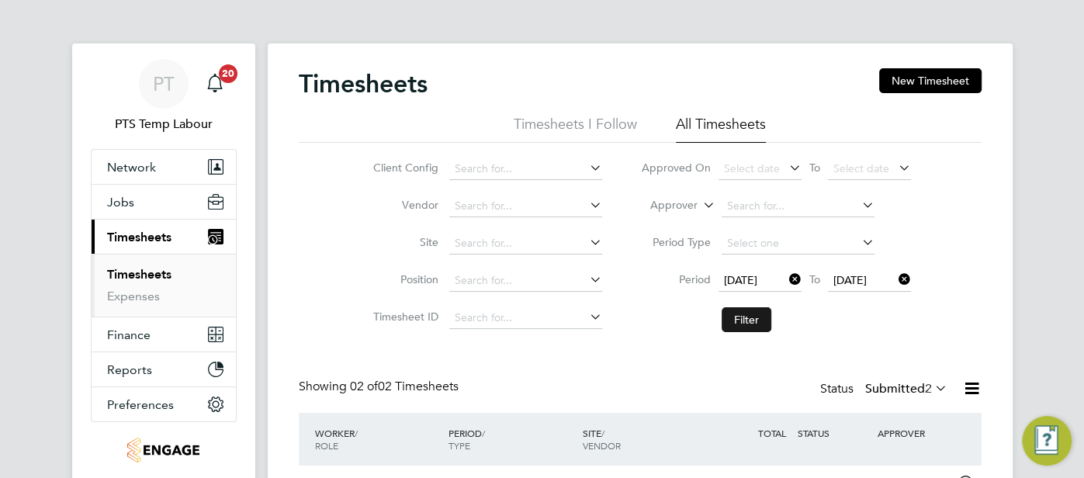
click at [751, 315] on button "Filter" at bounding box center [747, 319] width 50 height 25
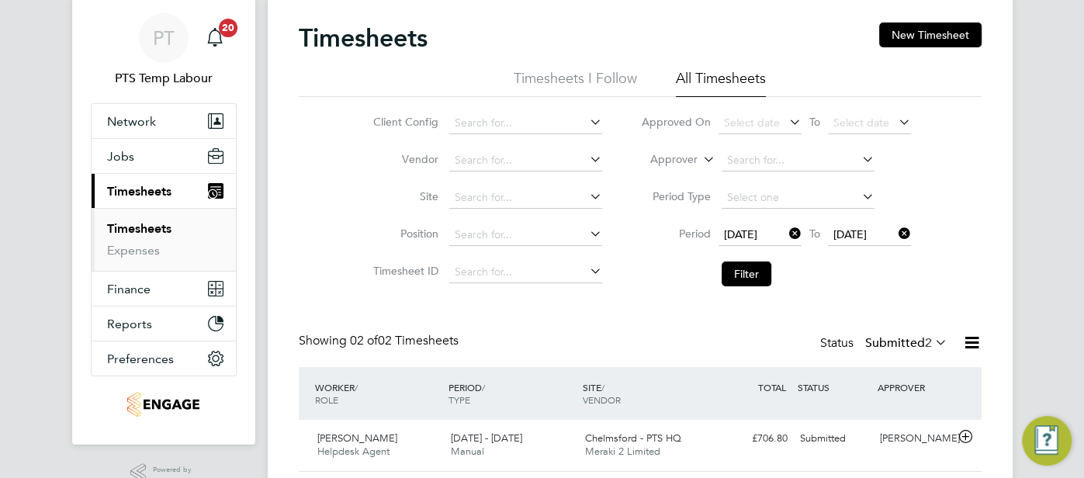
scroll to position [146, 0]
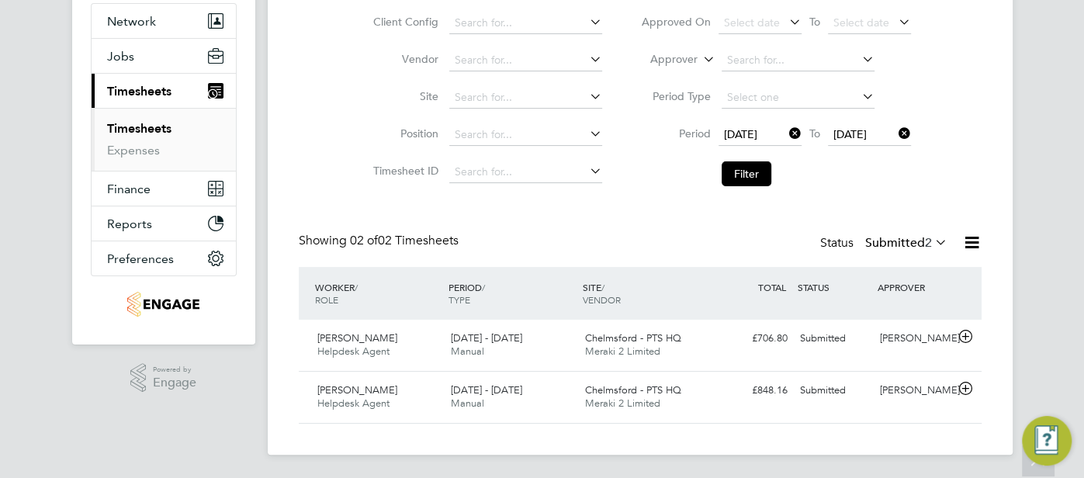
click at [932, 245] on icon at bounding box center [932, 242] width 0 height 22
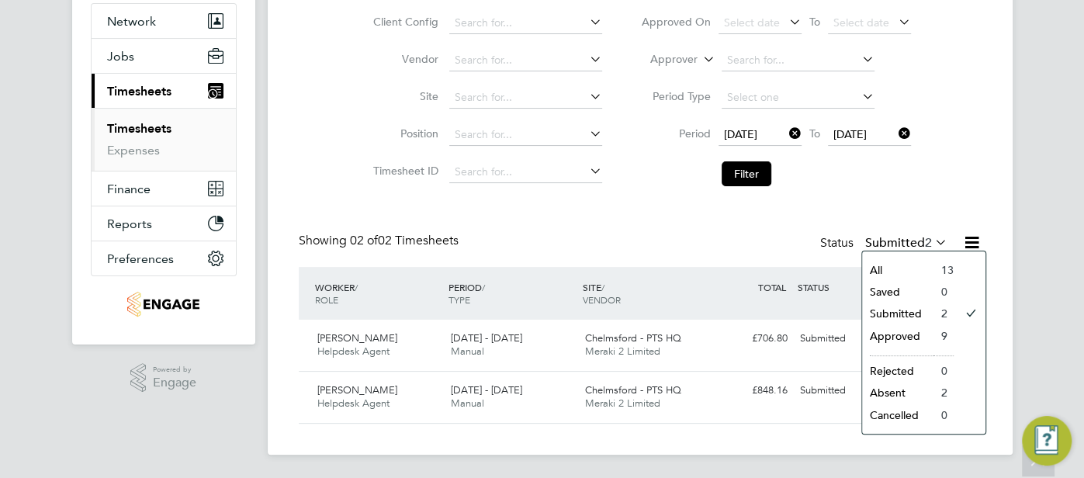
click at [901, 274] on li "All" at bounding box center [897, 270] width 71 height 22
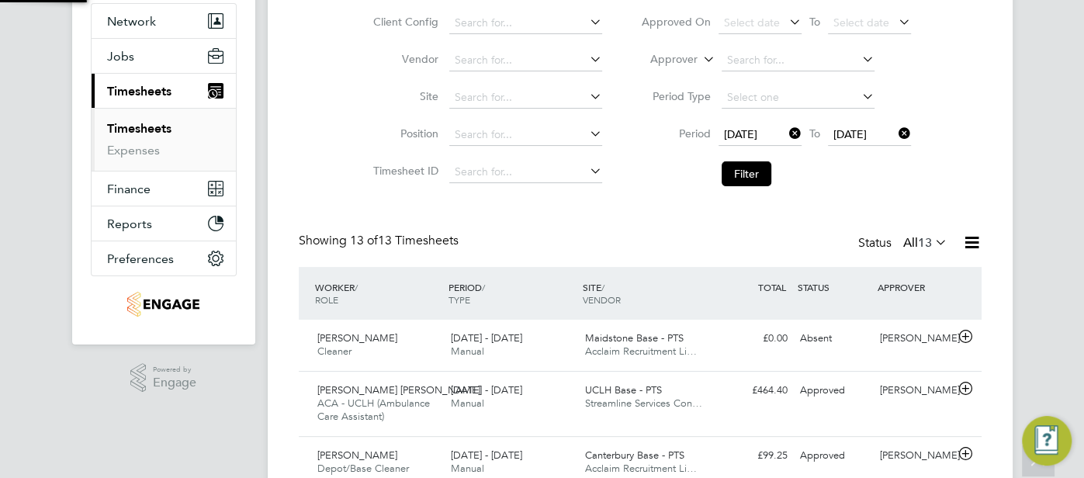
scroll to position [0, 0]
